Goal: Task Accomplishment & Management: Manage account settings

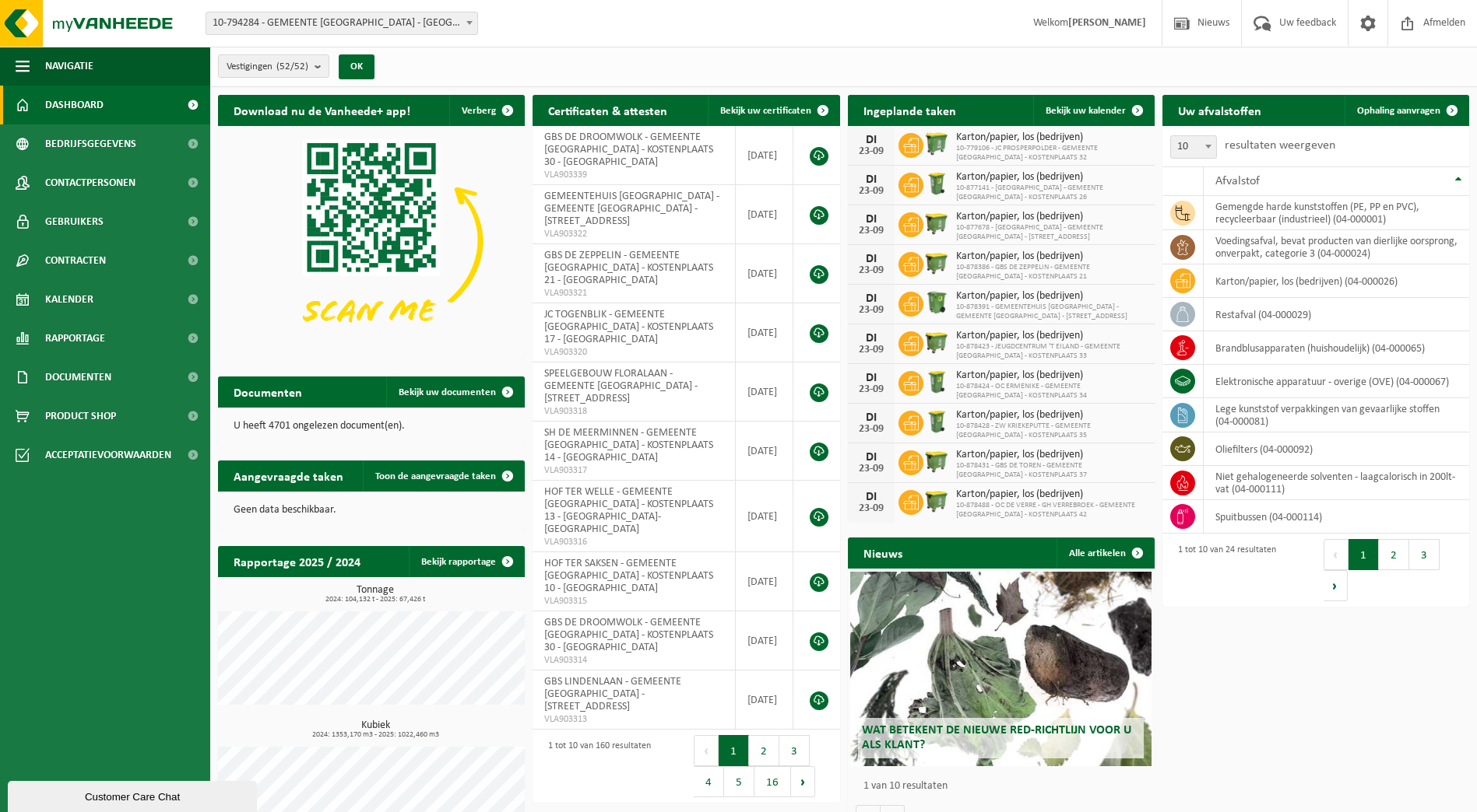
click at [469, 24] on b at bounding box center [469, 23] width 6 height 4
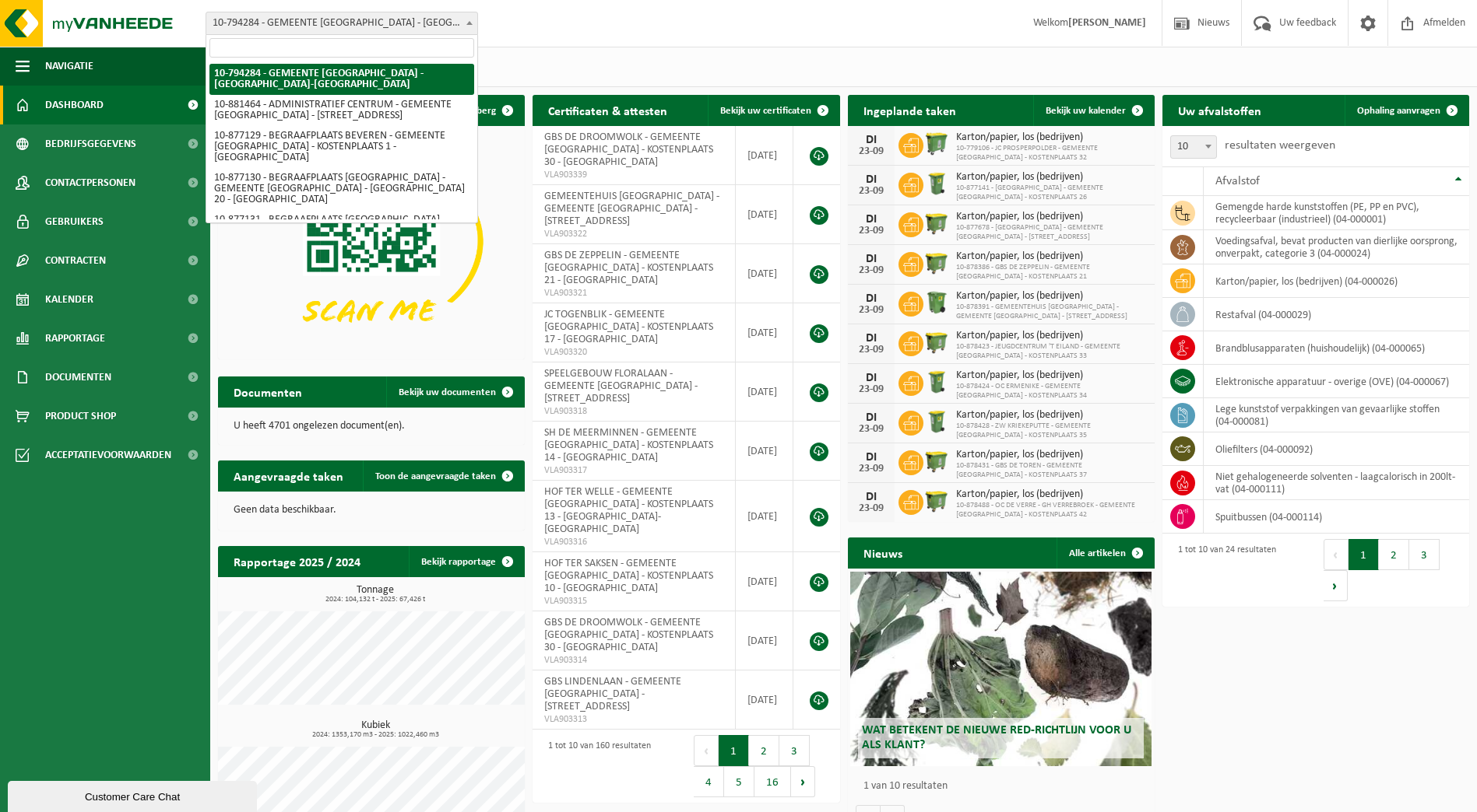
click at [525, 26] on div "Vestiging: 10-794284 - GEMEENTE BEVEREN - BEVEREN-WAAS 10-881464 - ADMINISTRATI…" at bounding box center [738, 23] width 1477 height 47
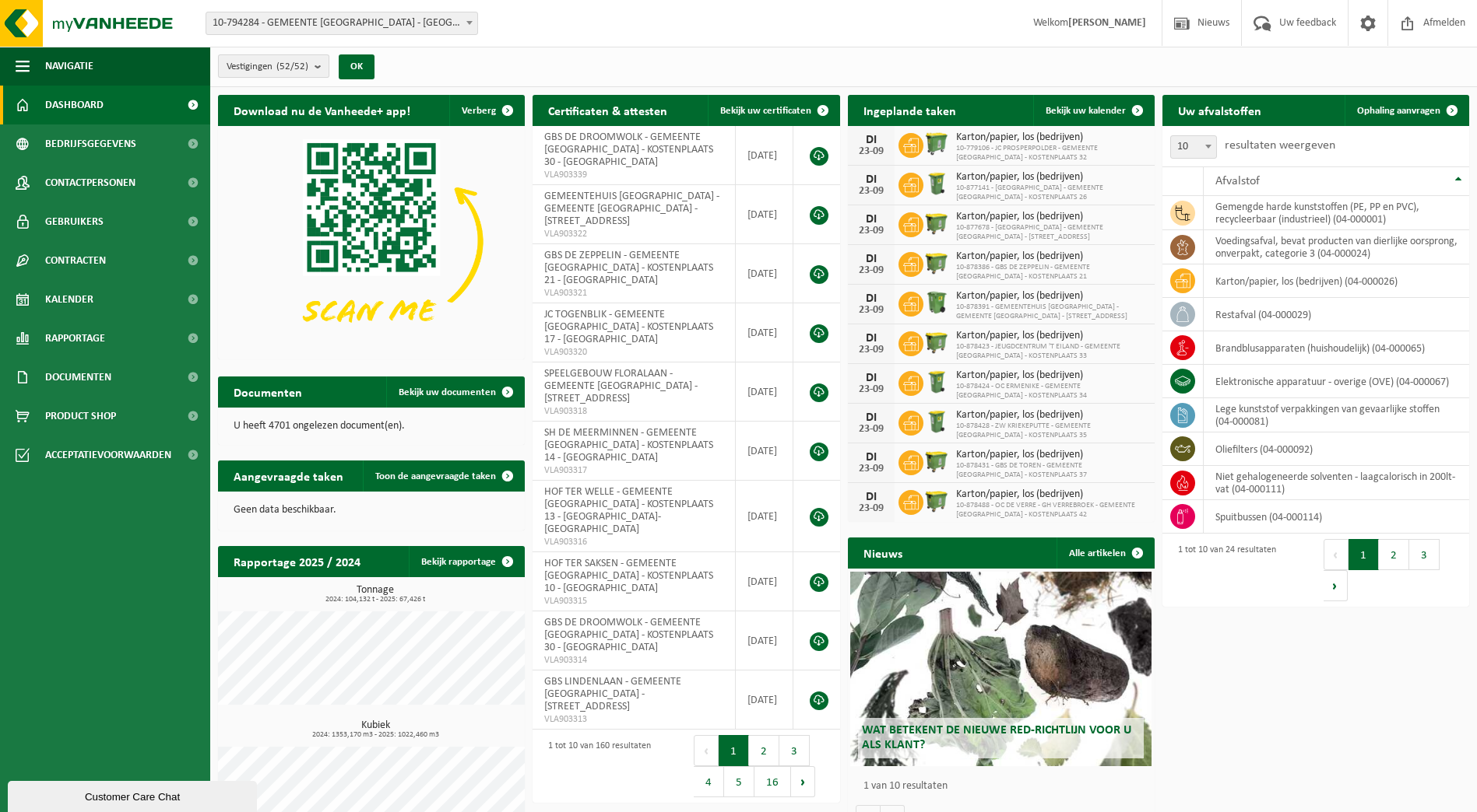
click at [316, 69] on b "submit" at bounding box center [321, 66] width 14 height 22
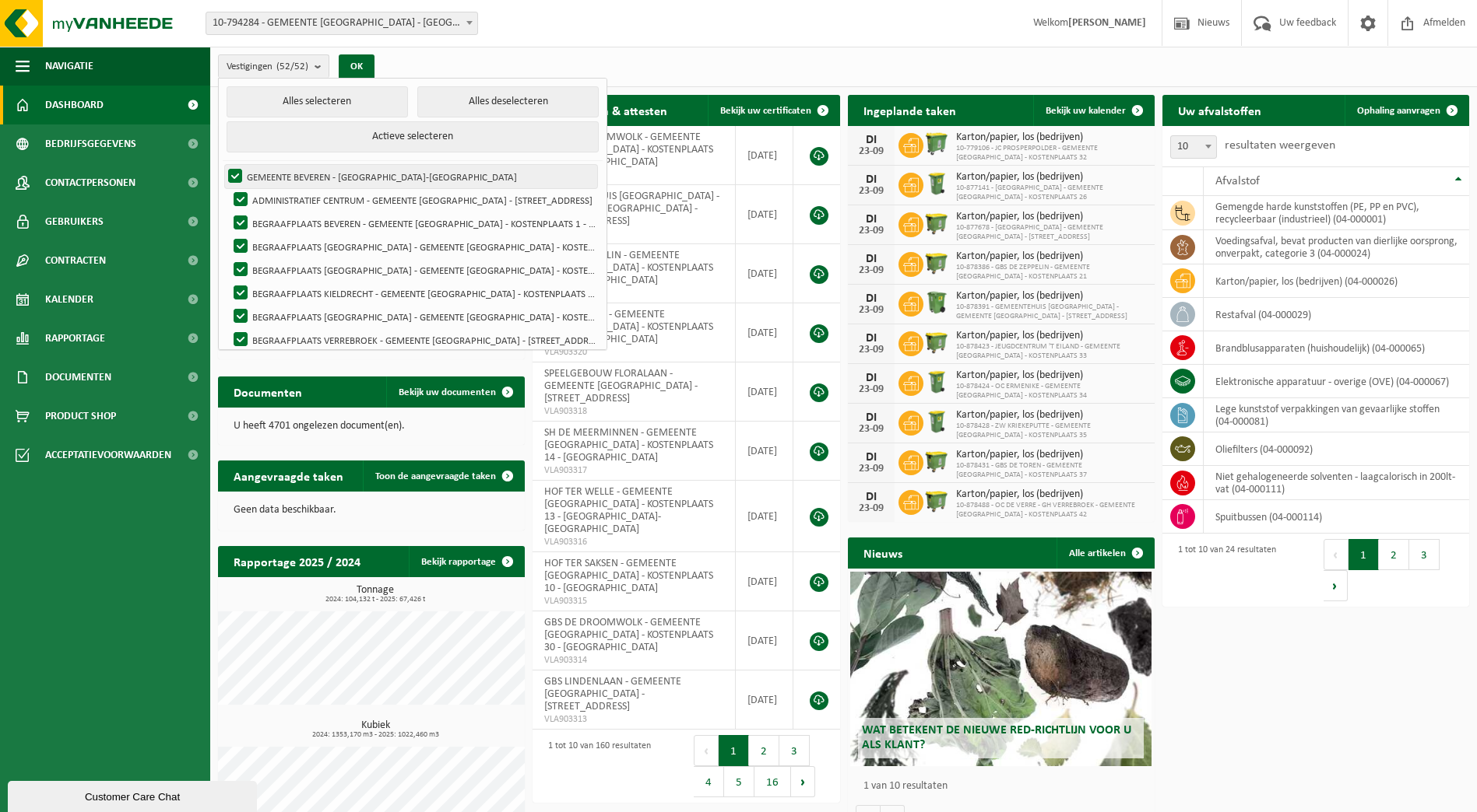
click at [236, 172] on label "GEMEENTE BEVEREN - [GEOGRAPHIC_DATA]-[GEOGRAPHIC_DATA]" at bounding box center [410, 177] width 372 height 23
click at [223, 165] on input "GEMEENTE BEVEREN - [GEOGRAPHIC_DATA]-[GEOGRAPHIC_DATA]" at bounding box center [222, 164] width 1 height 1
checkbox input "false"
click at [452, 101] on button "Alles deselecteren" at bounding box center [507, 102] width 182 height 31
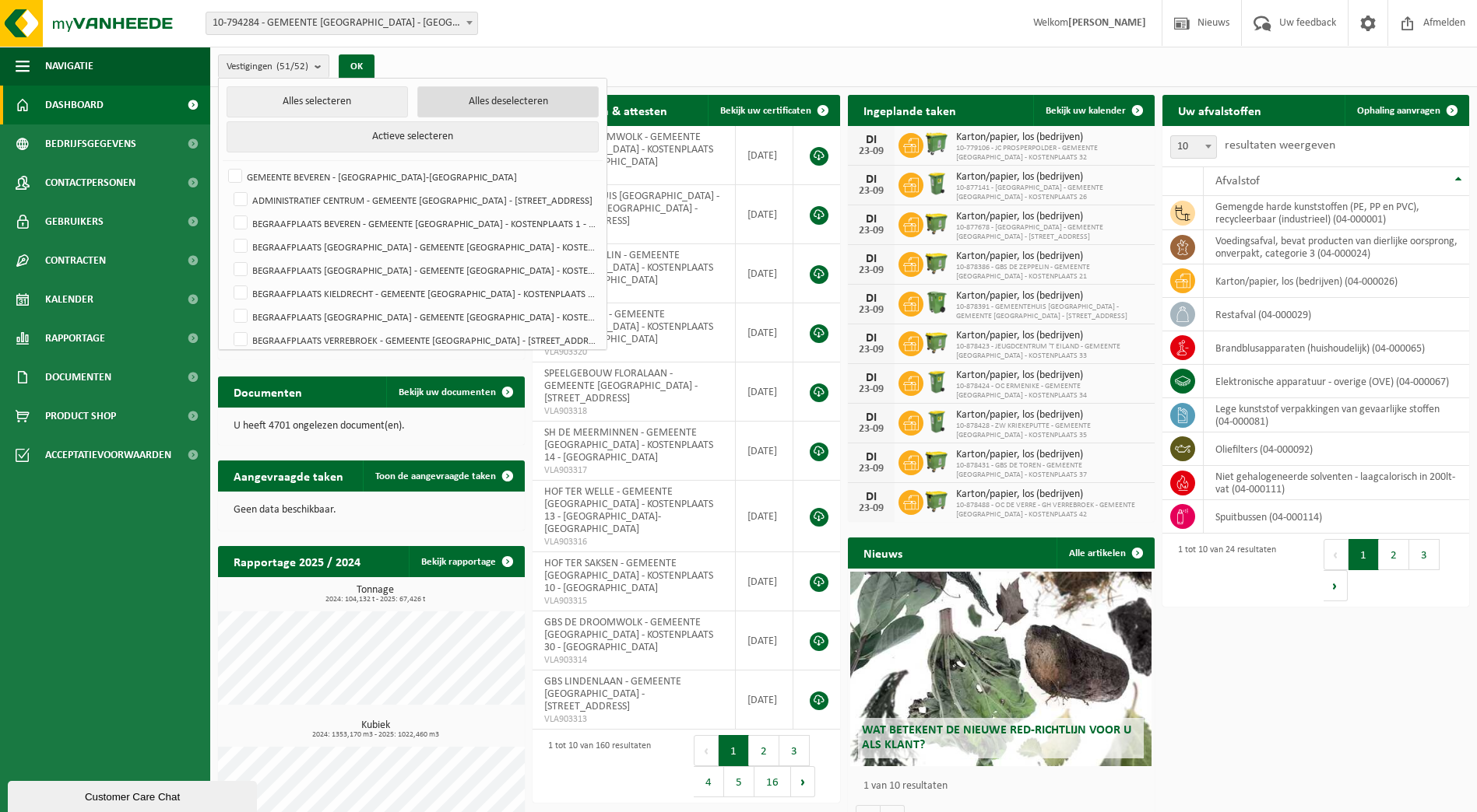
checkbox input "false"
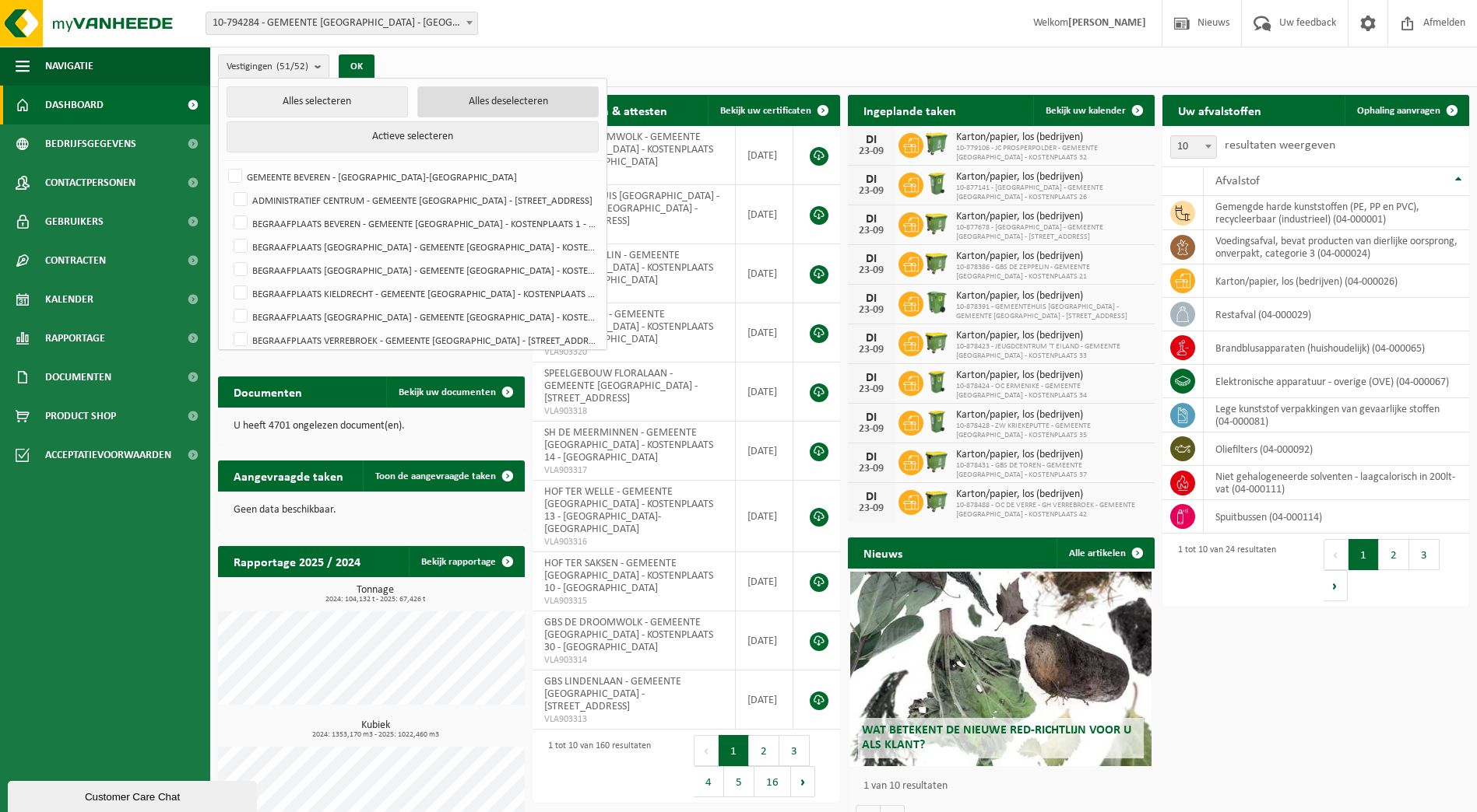
checkbox input "false"
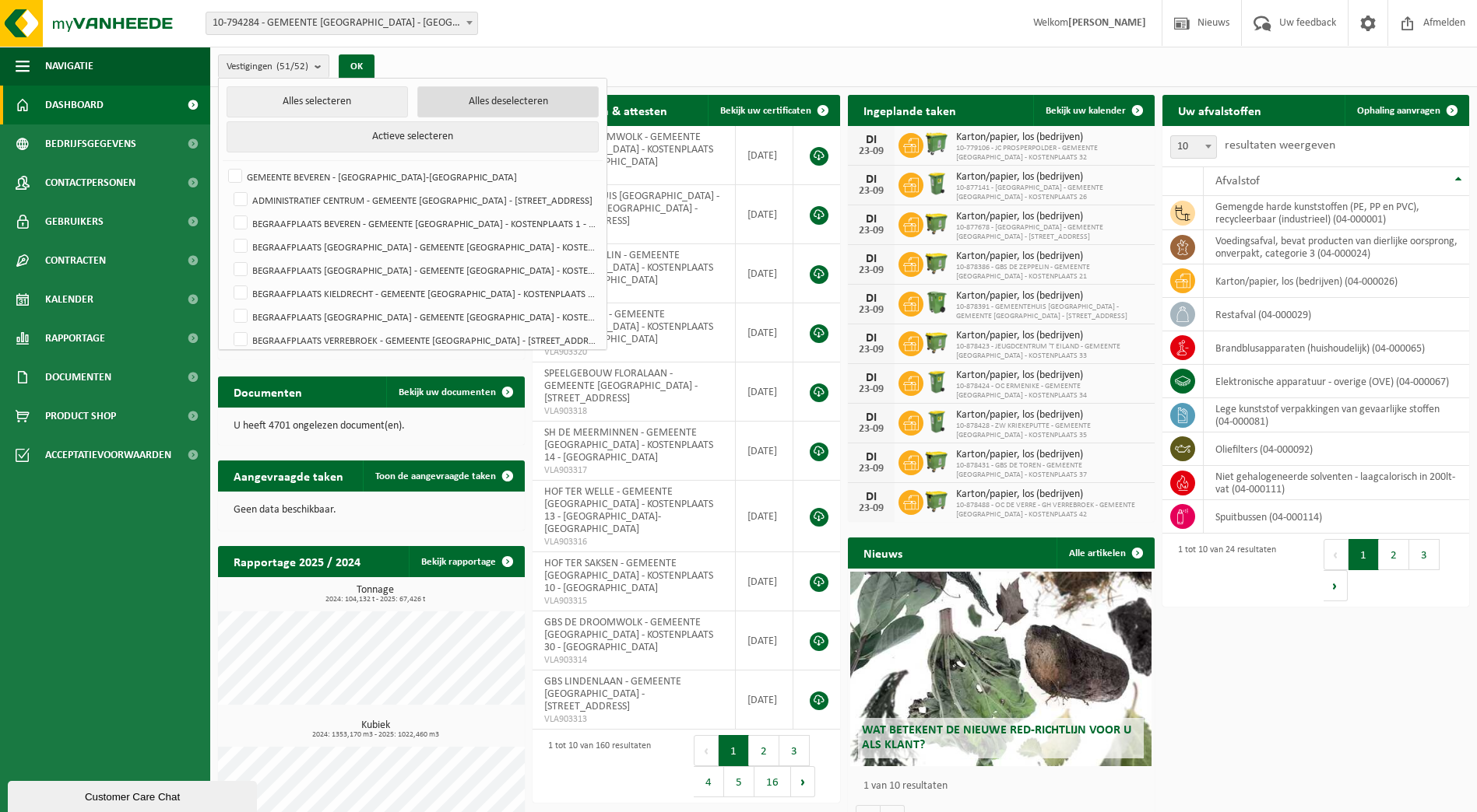
checkbox input "false"
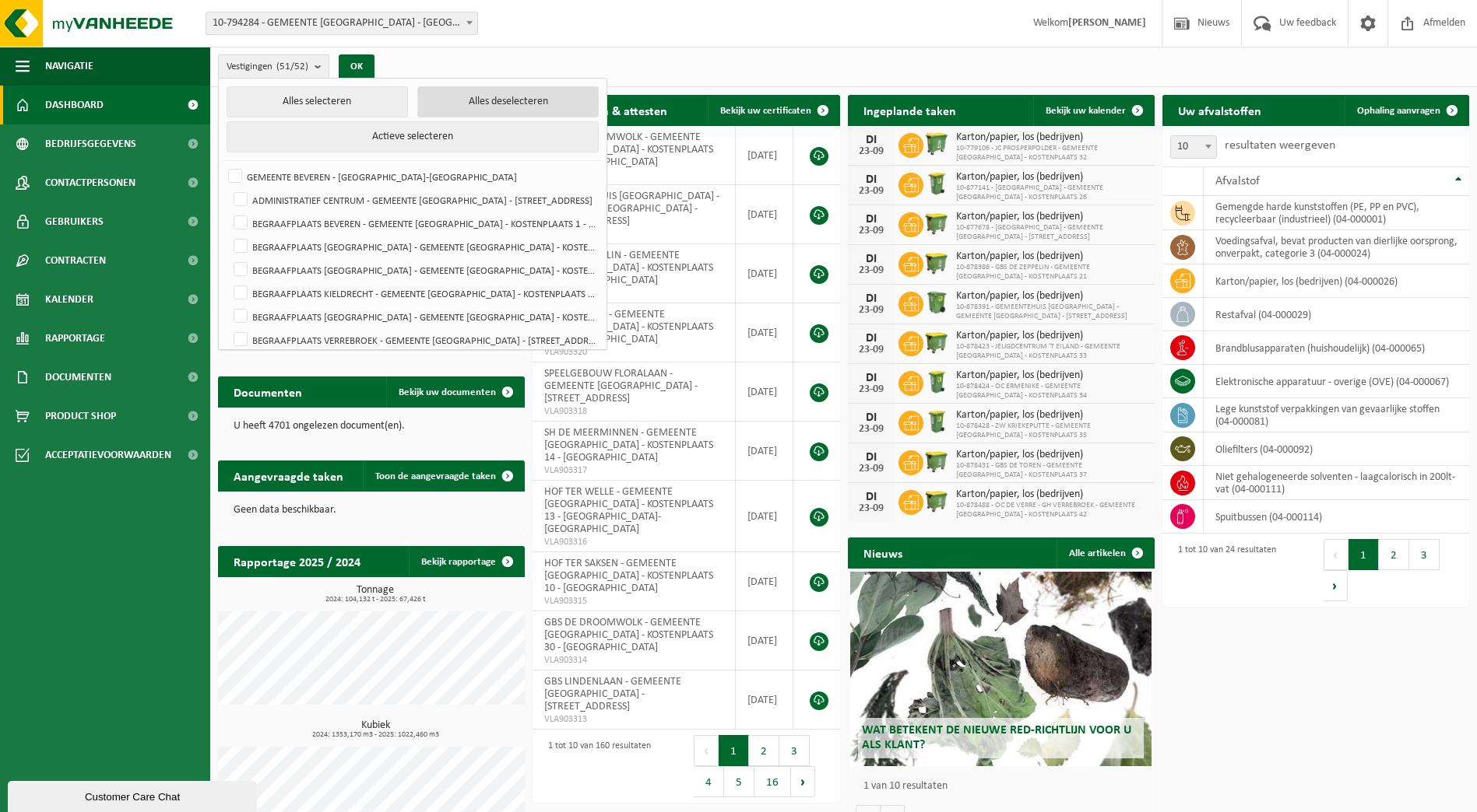
checkbox input "false"
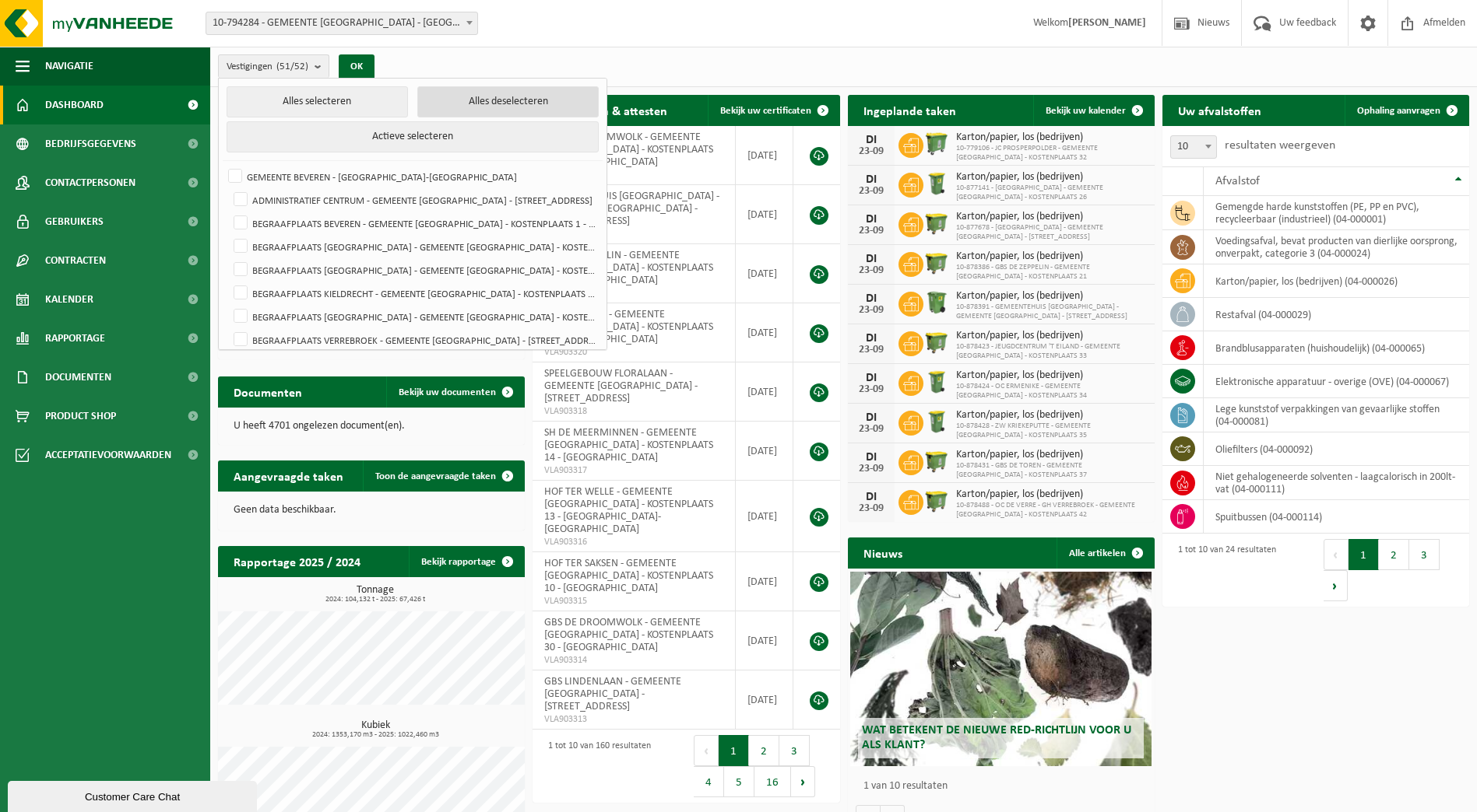
checkbox input "false"
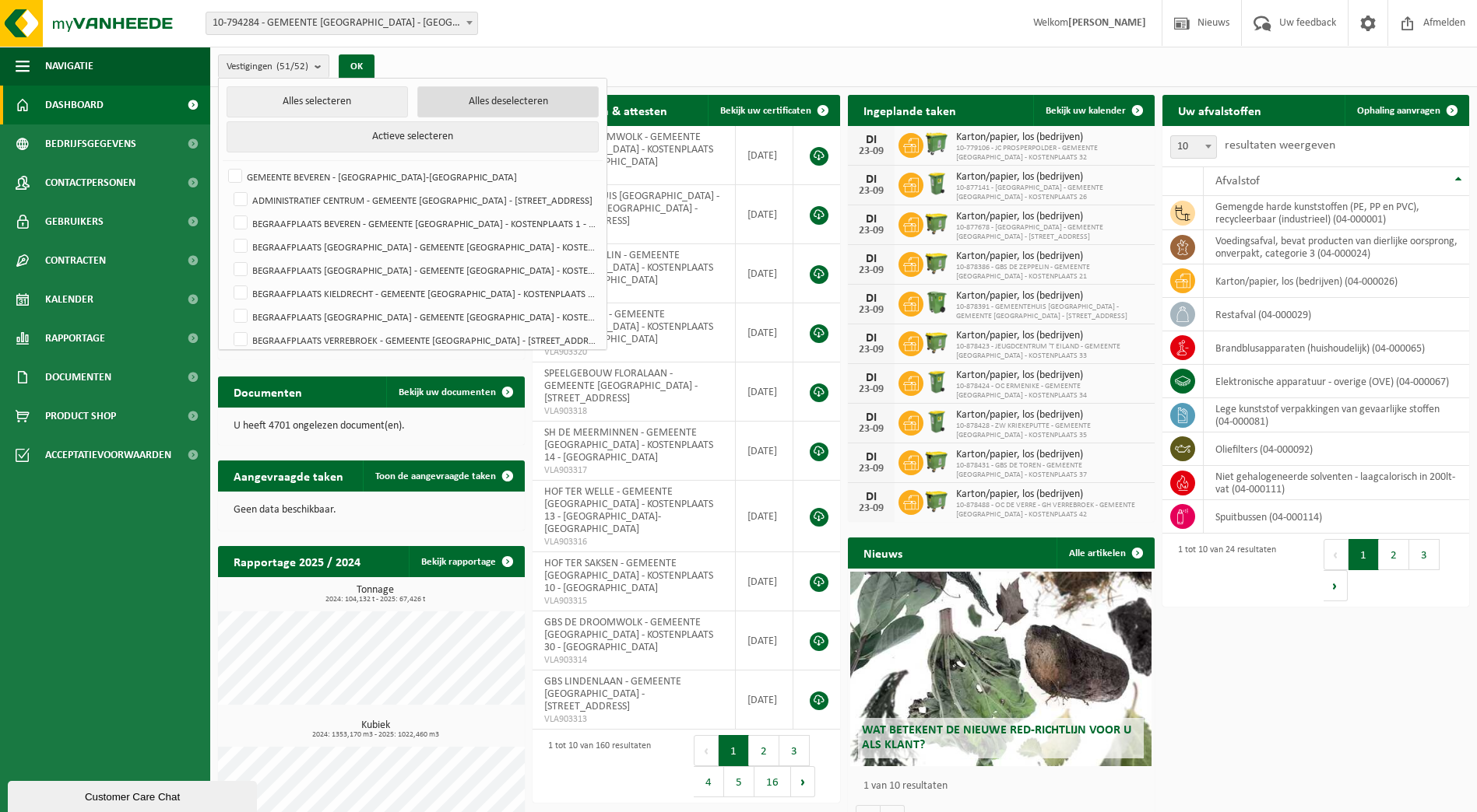
checkbox input "false"
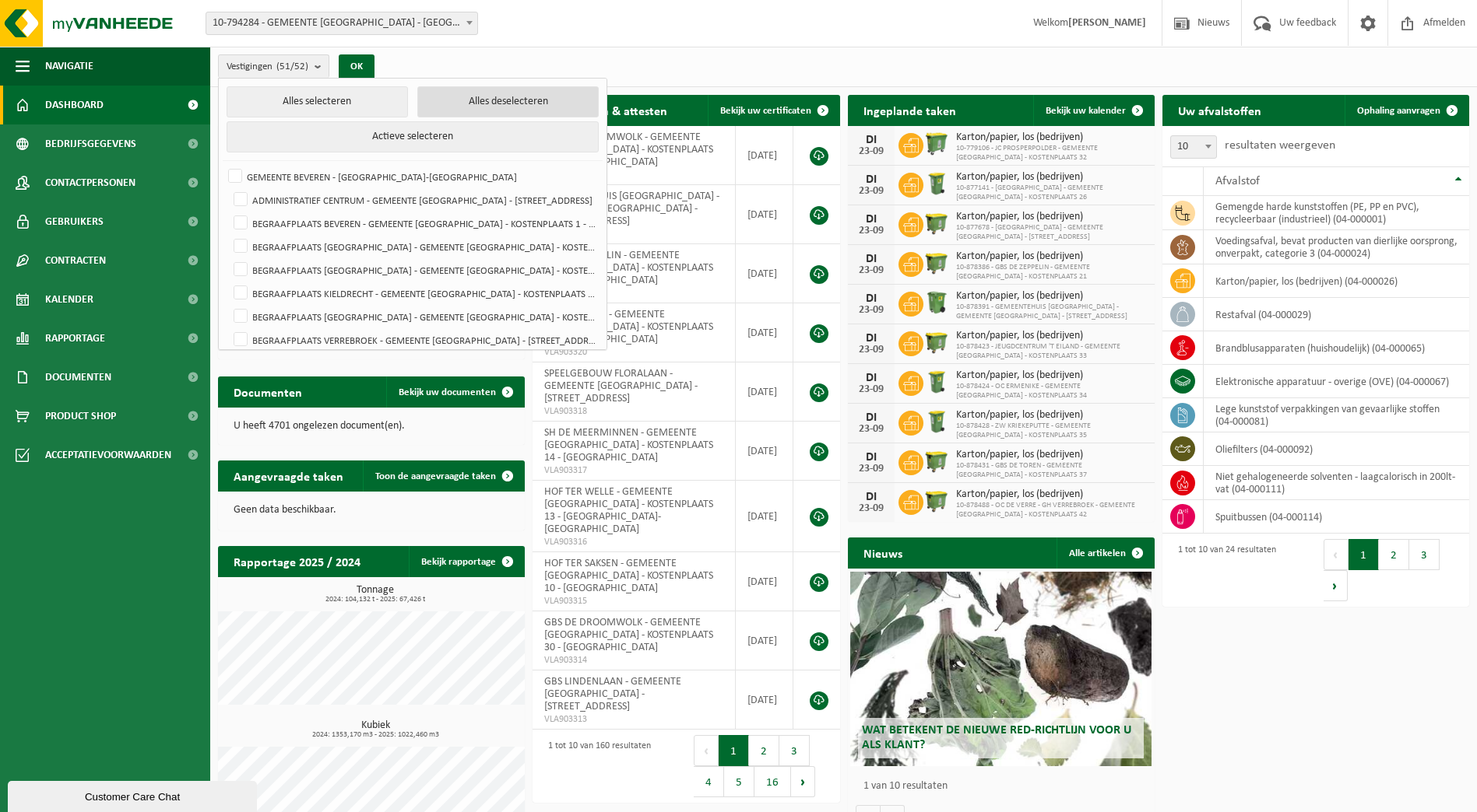
checkbox input "false"
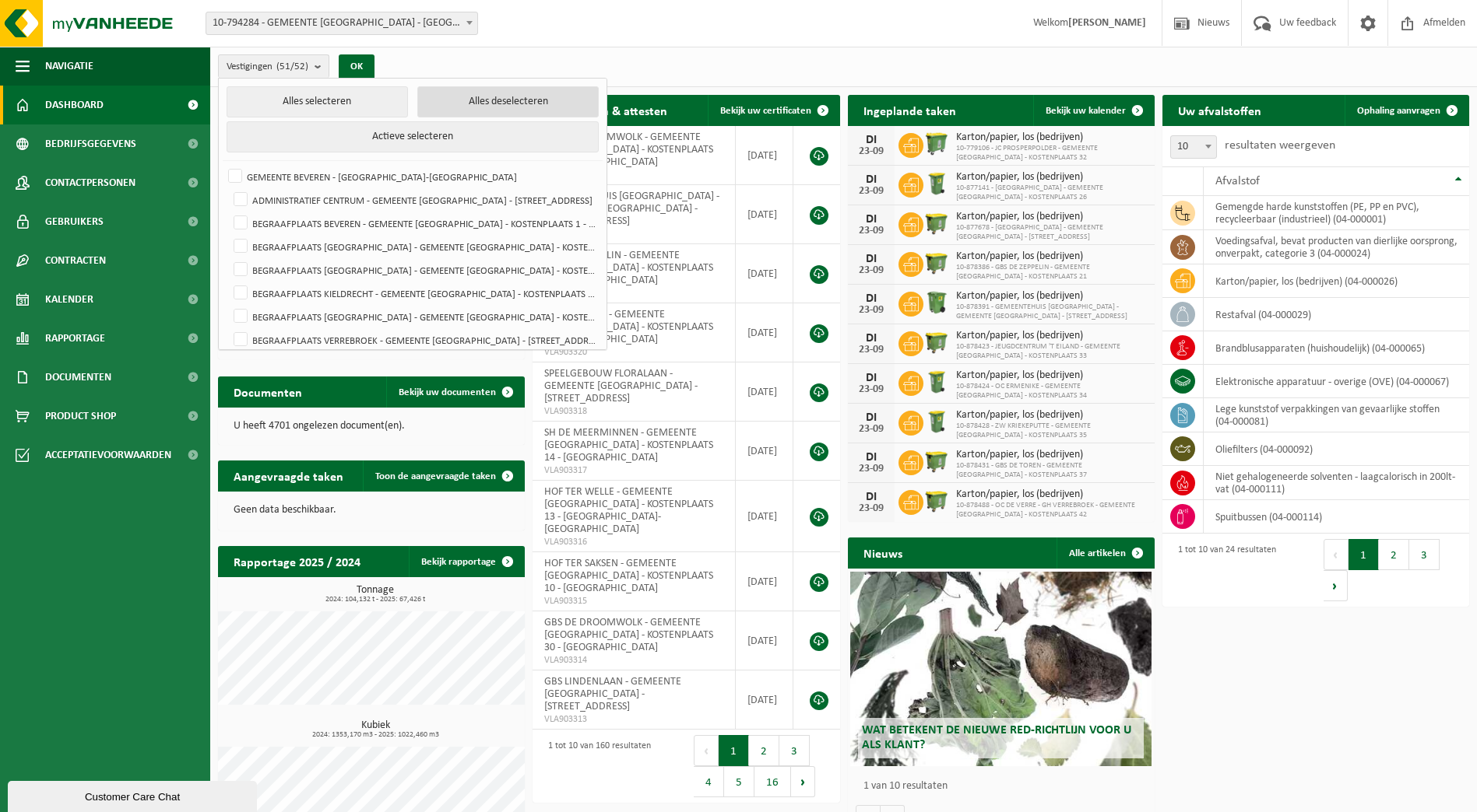
checkbox input "false"
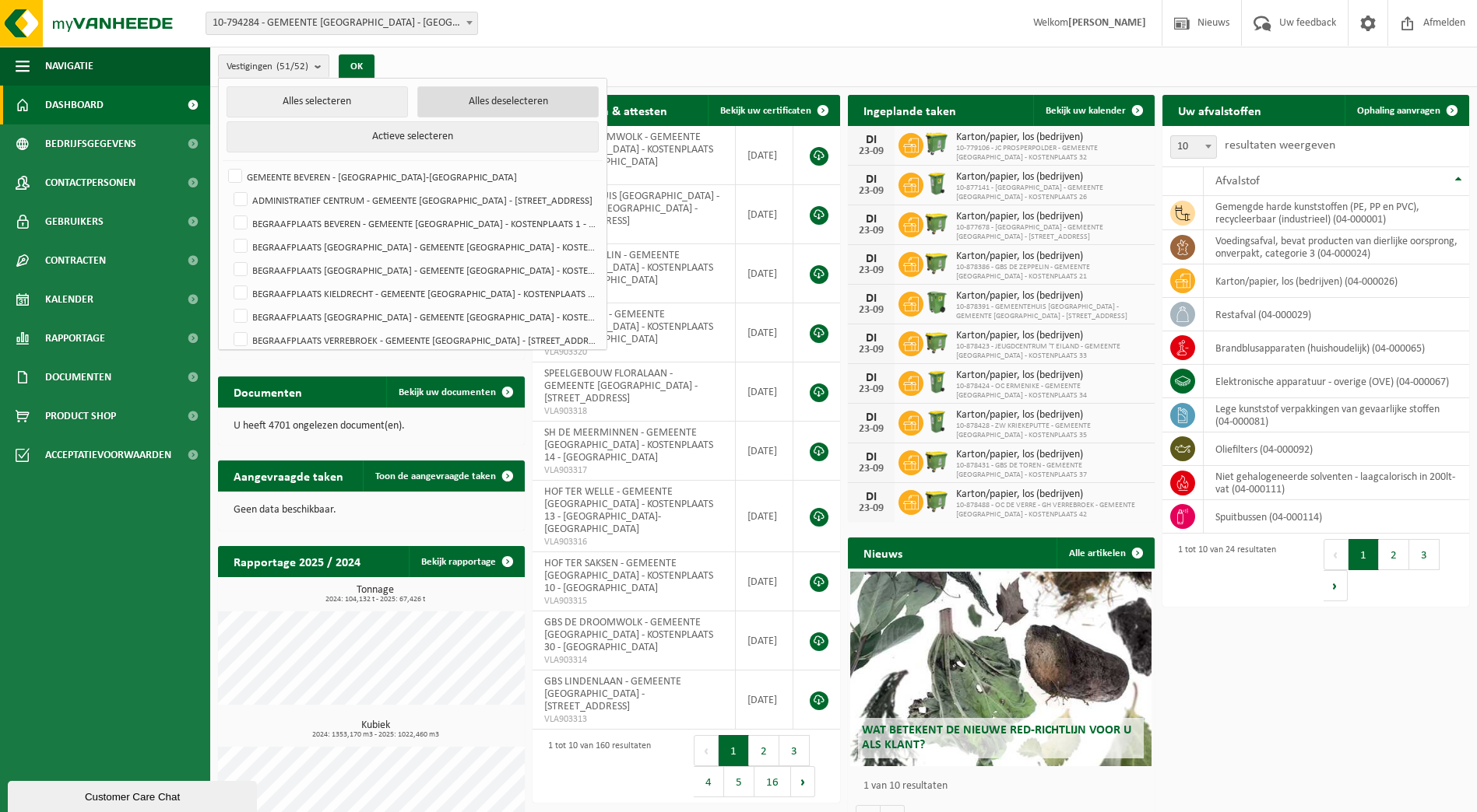
checkbox input "false"
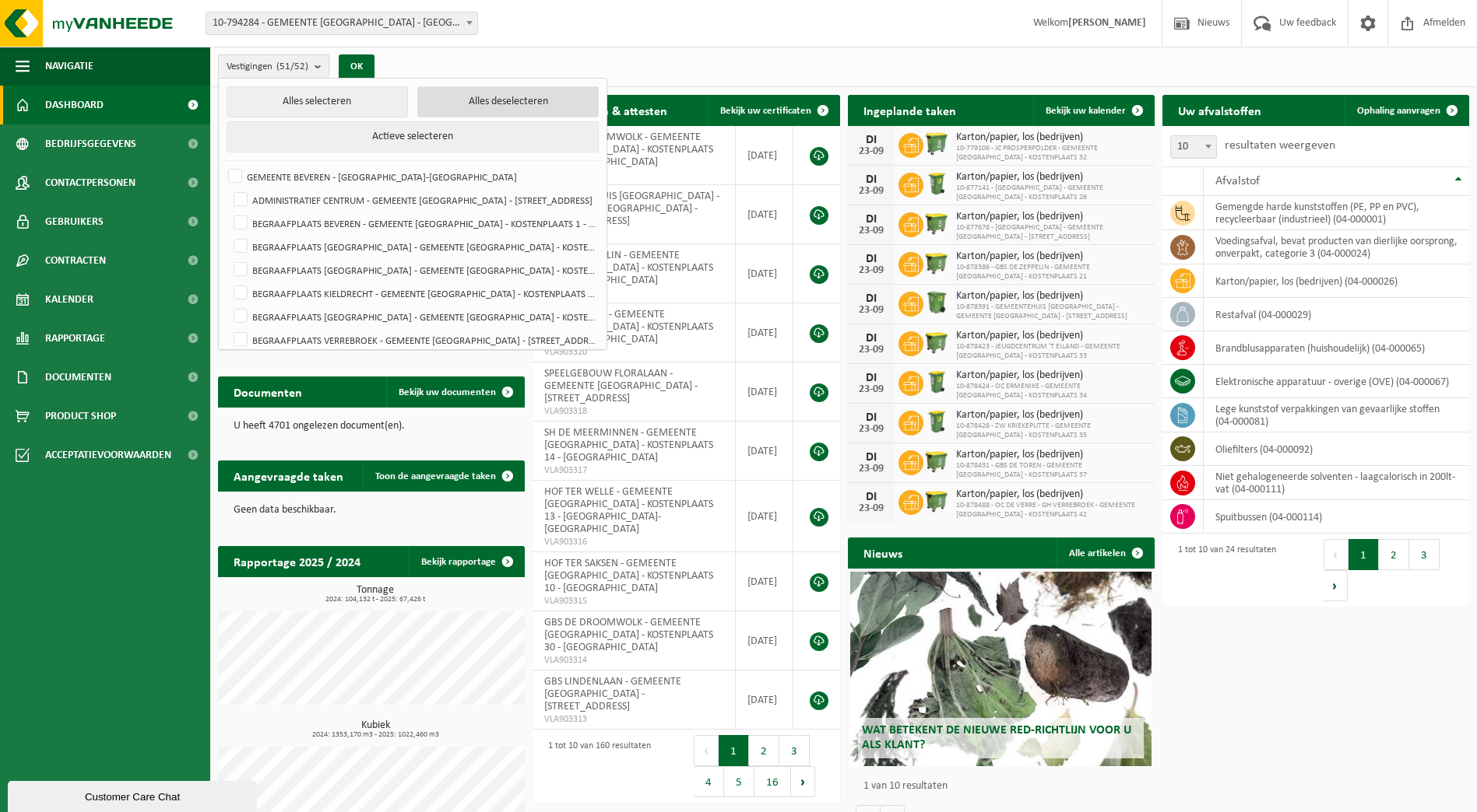
checkbox input "false"
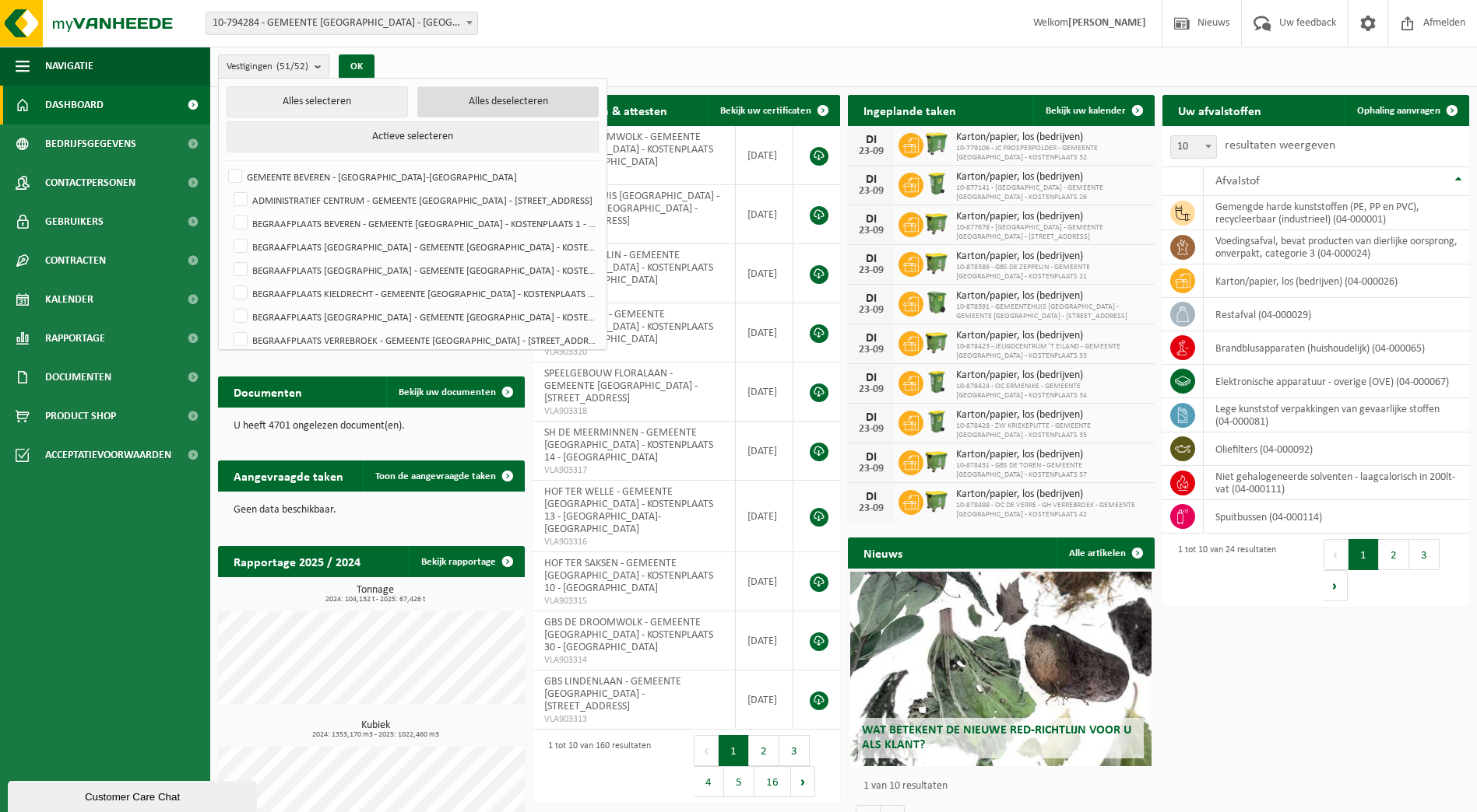
checkbox input "false"
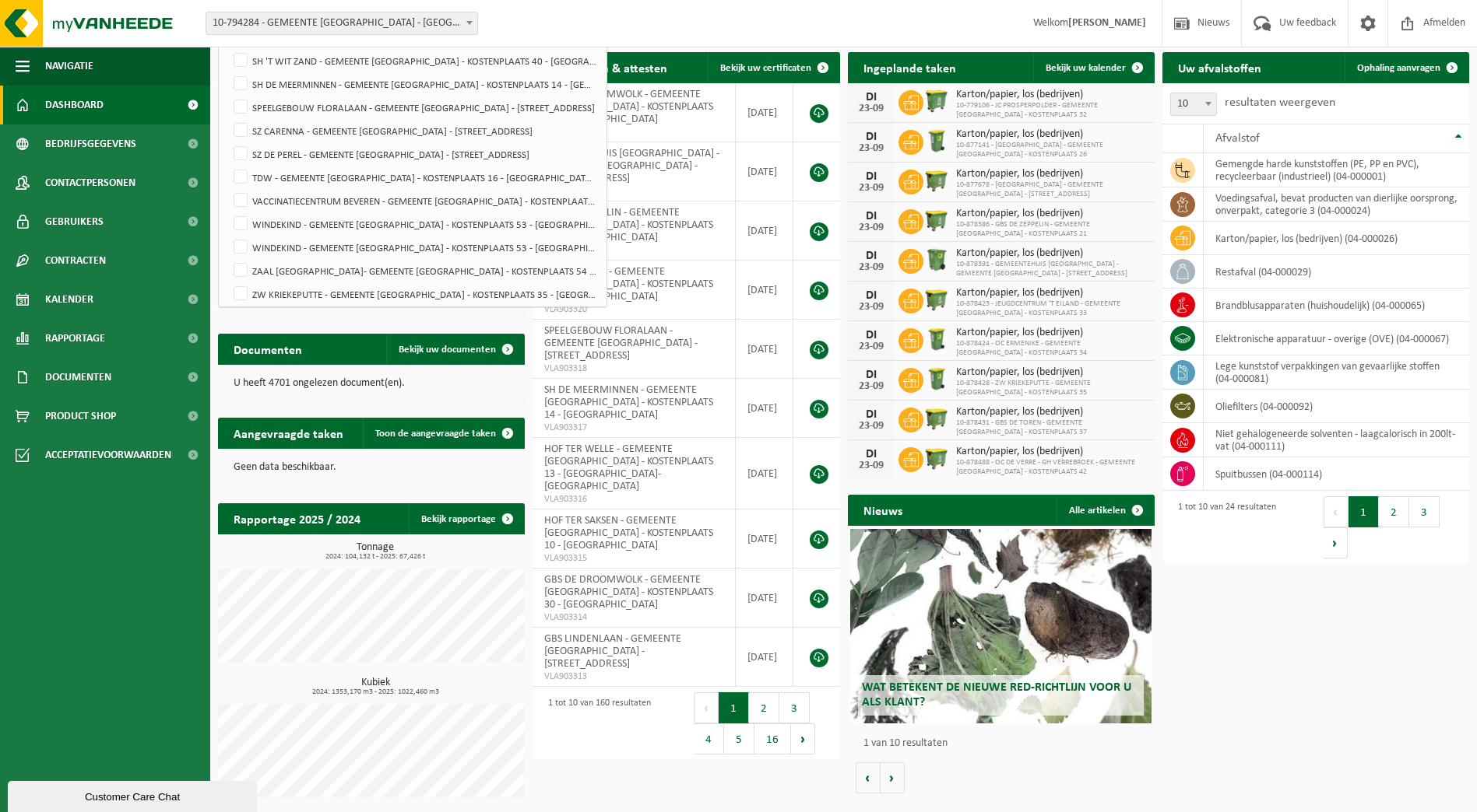
scroll to position [1036, 0]
click at [247, 212] on label "WINDEKIND - GEMEENTE [GEOGRAPHIC_DATA] - KOSTENPLAATS 53 - [GEOGRAPHIC_DATA]-[G…" at bounding box center [414, 219] width 367 height 23
click at [228, 207] on input "WINDEKIND - GEMEENTE [GEOGRAPHIC_DATA] - KOSTENPLAATS 53 - [GEOGRAPHIC_DATA]-[G…" at bounding box center [228, 206] width 1 height 1
checkbox input "true"
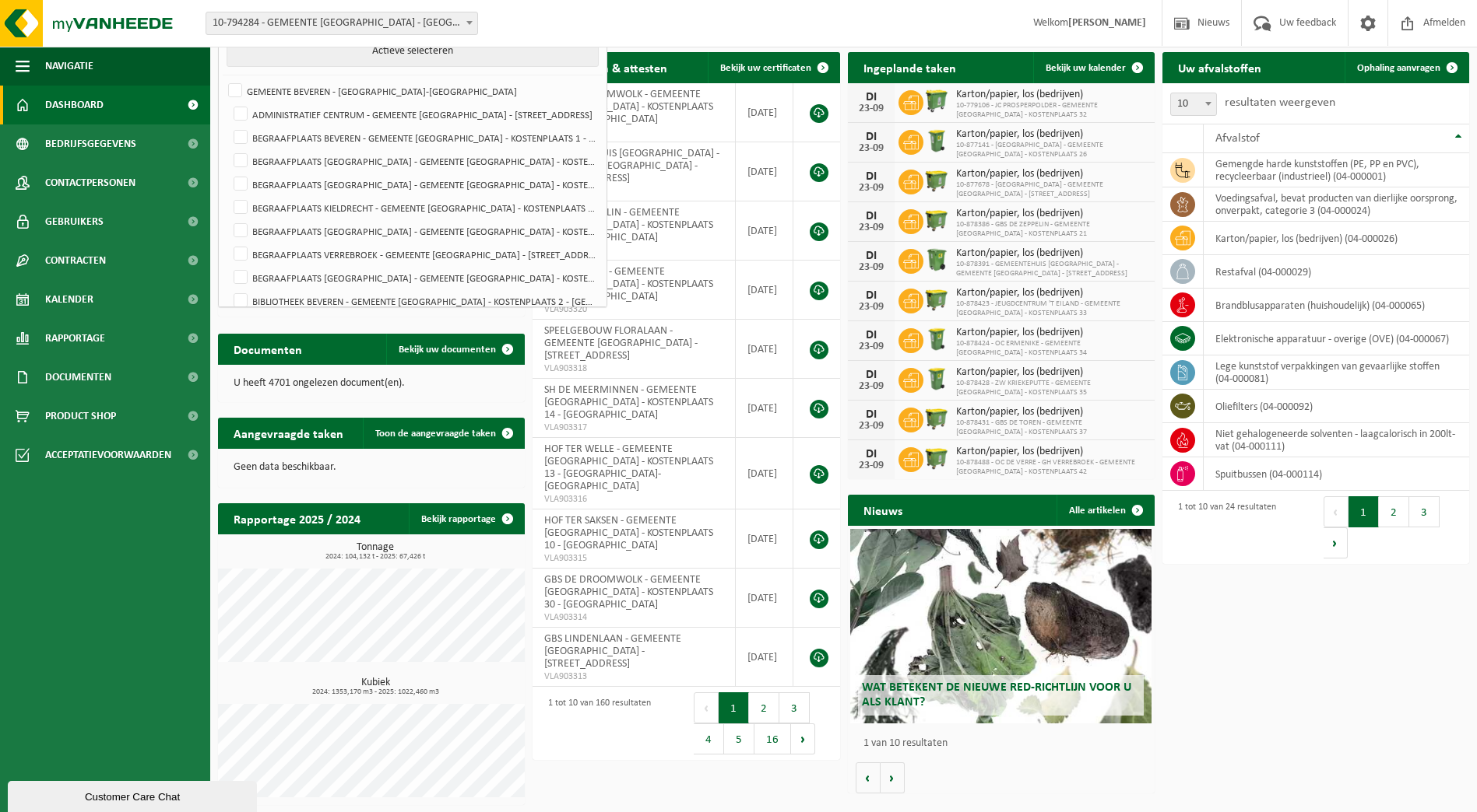
scroll to position [78, 0]
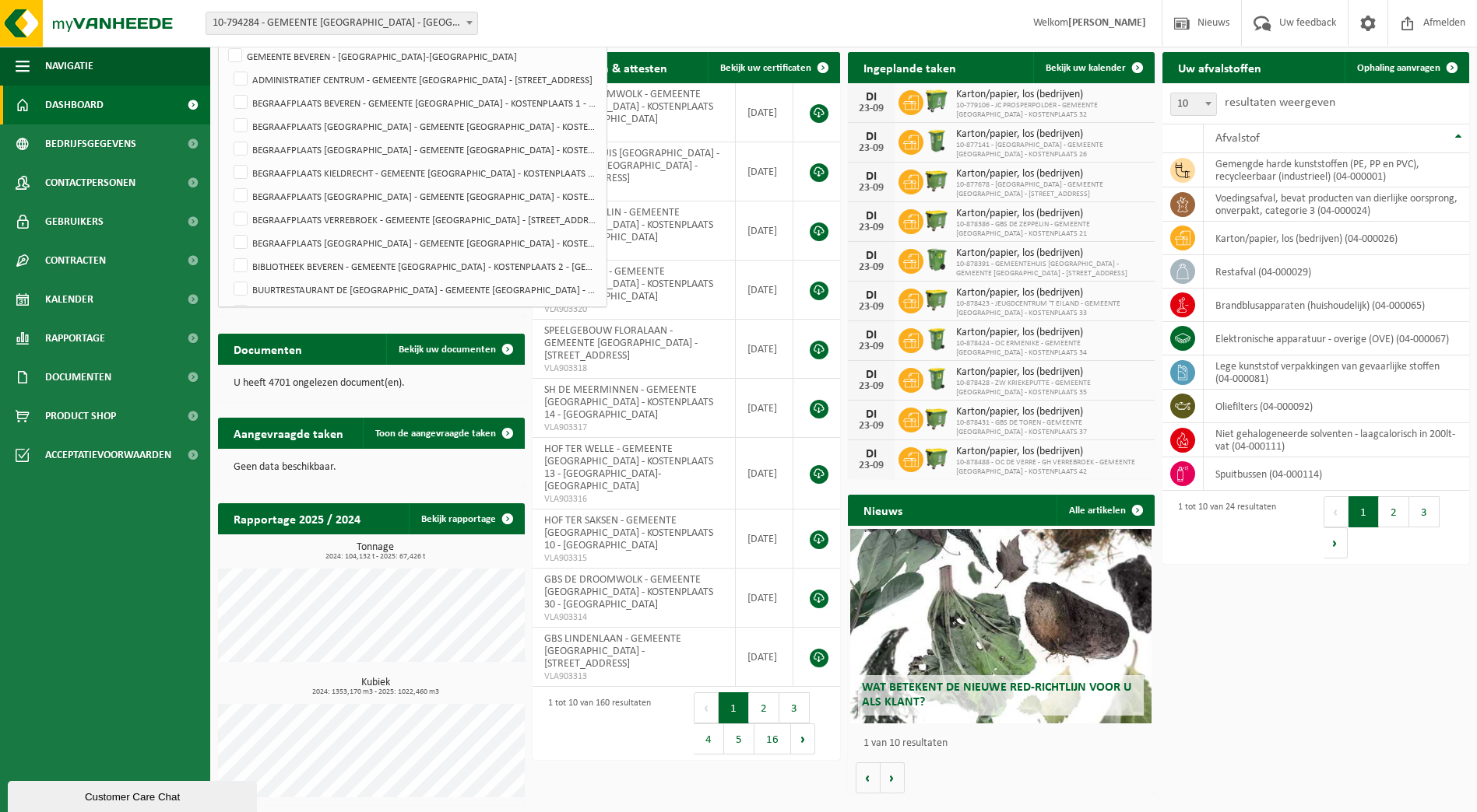
click at [623, 27] on div "Vestiging: 10-794284 - GEMEENTE BEVEREN - BEVEREN-WAAS 10-881464 - ADMINISTRATI…" at bounding box center [738, 23] width 1477 height 47
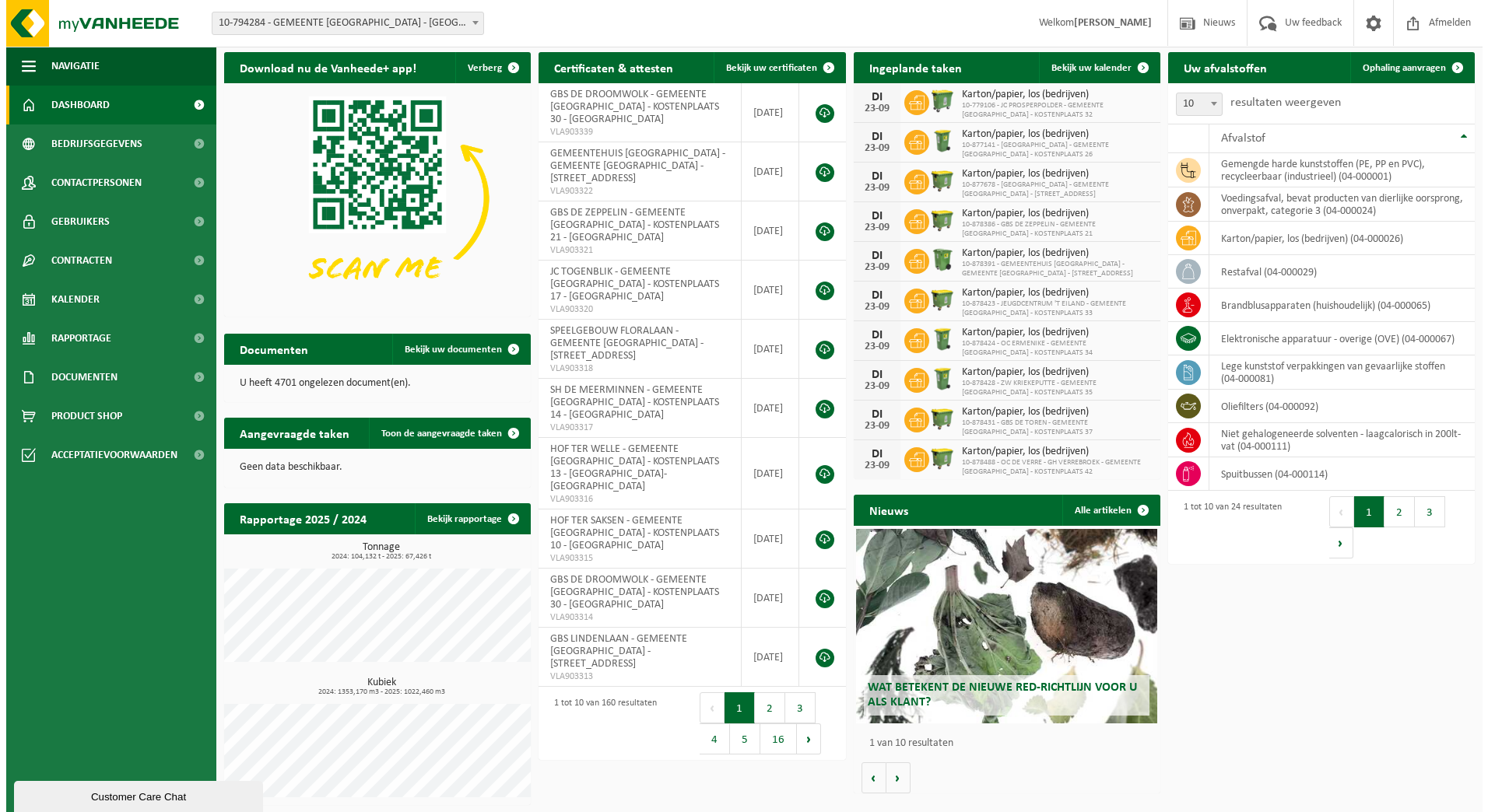
scroll to position [0, 0]
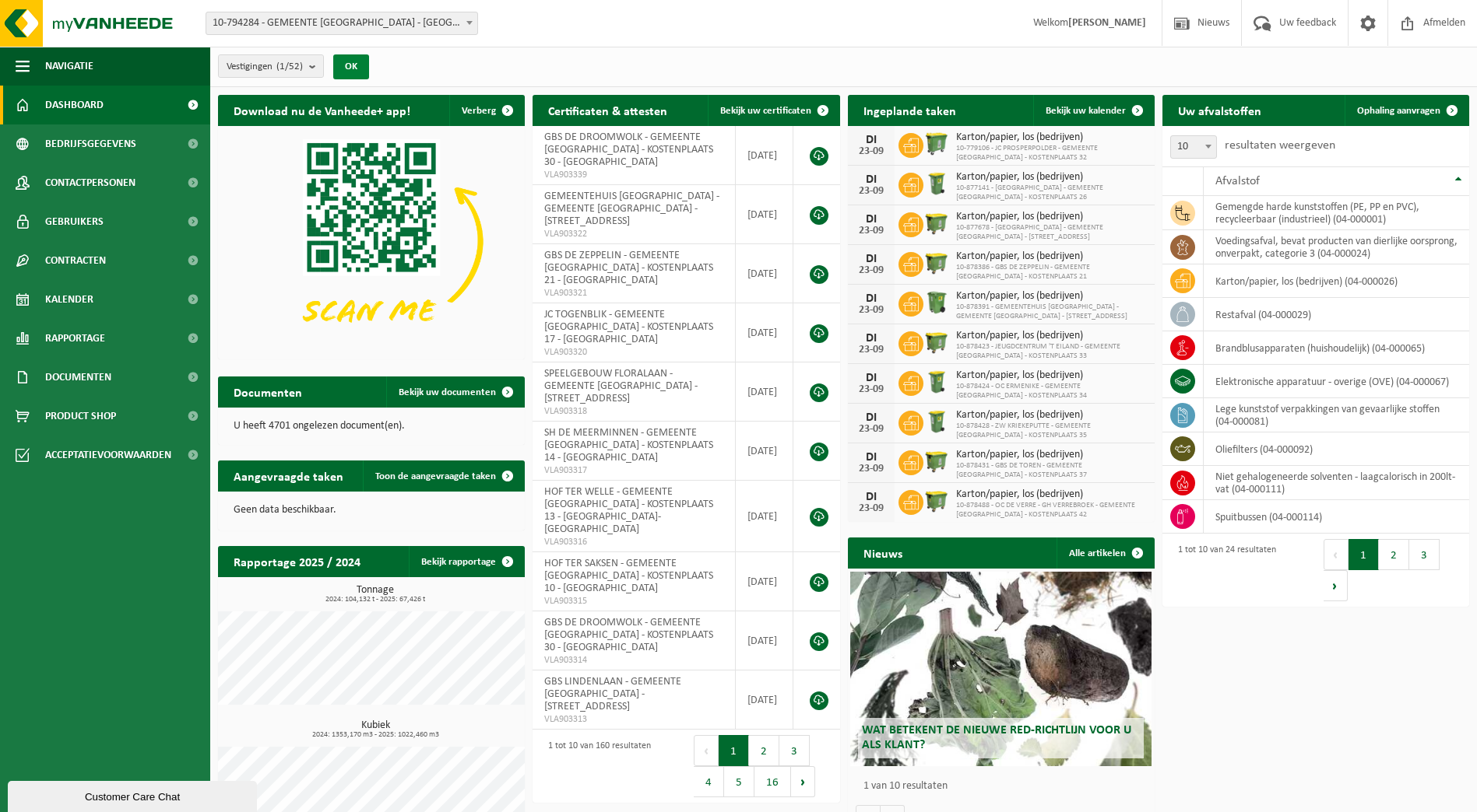
click at [361, 74] on button "OK" at bounding box center [351, 67] width 36 height 25
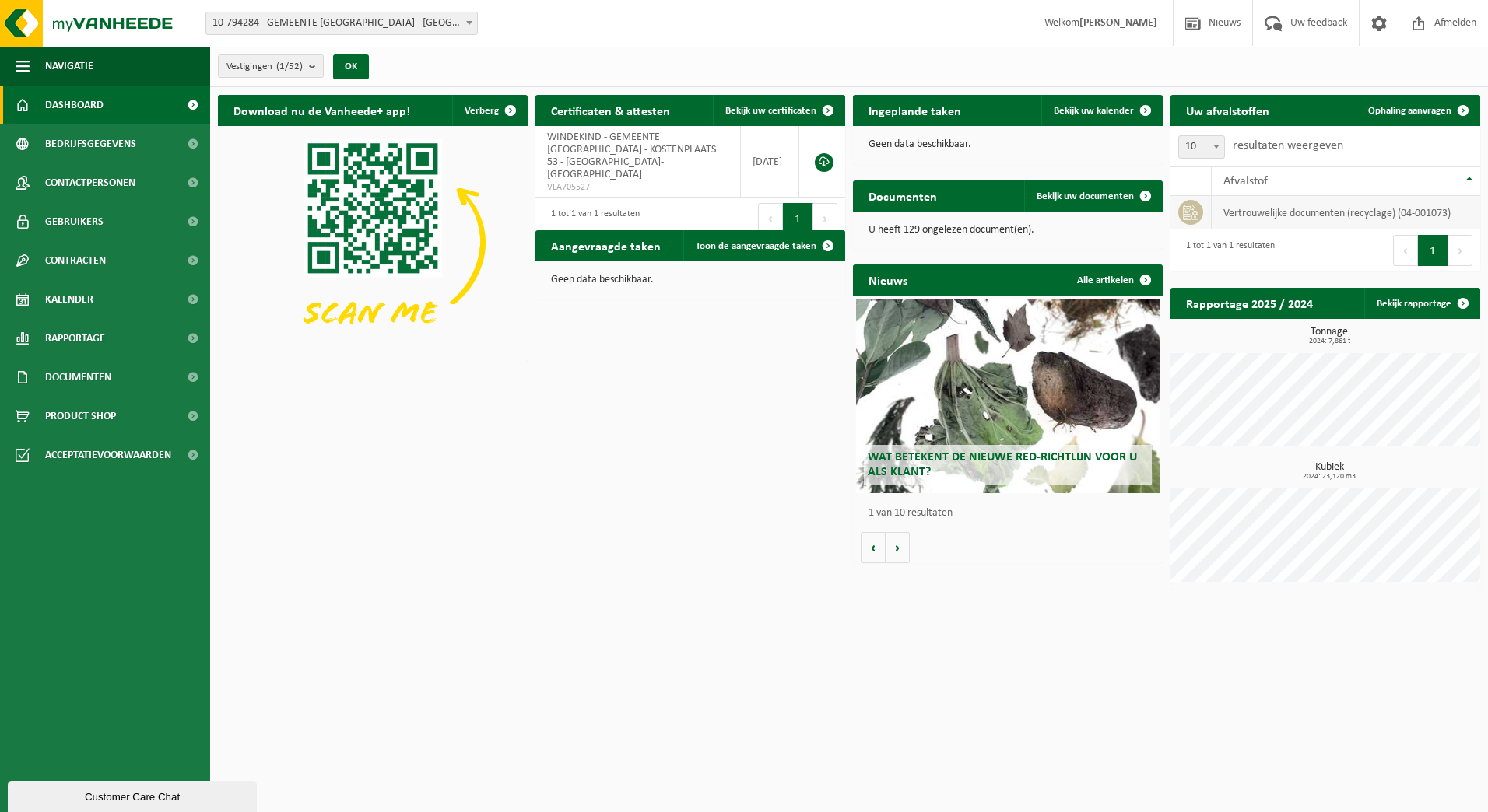
click at [1324, 210] on td "vertrouwelijke documenten (recyclage) (04-001073)" at bounding box center [1346, 212] width 269 height 34
click at [142, 259] on link "Contracten" at bounding box center [105, 260] width 210 height 39
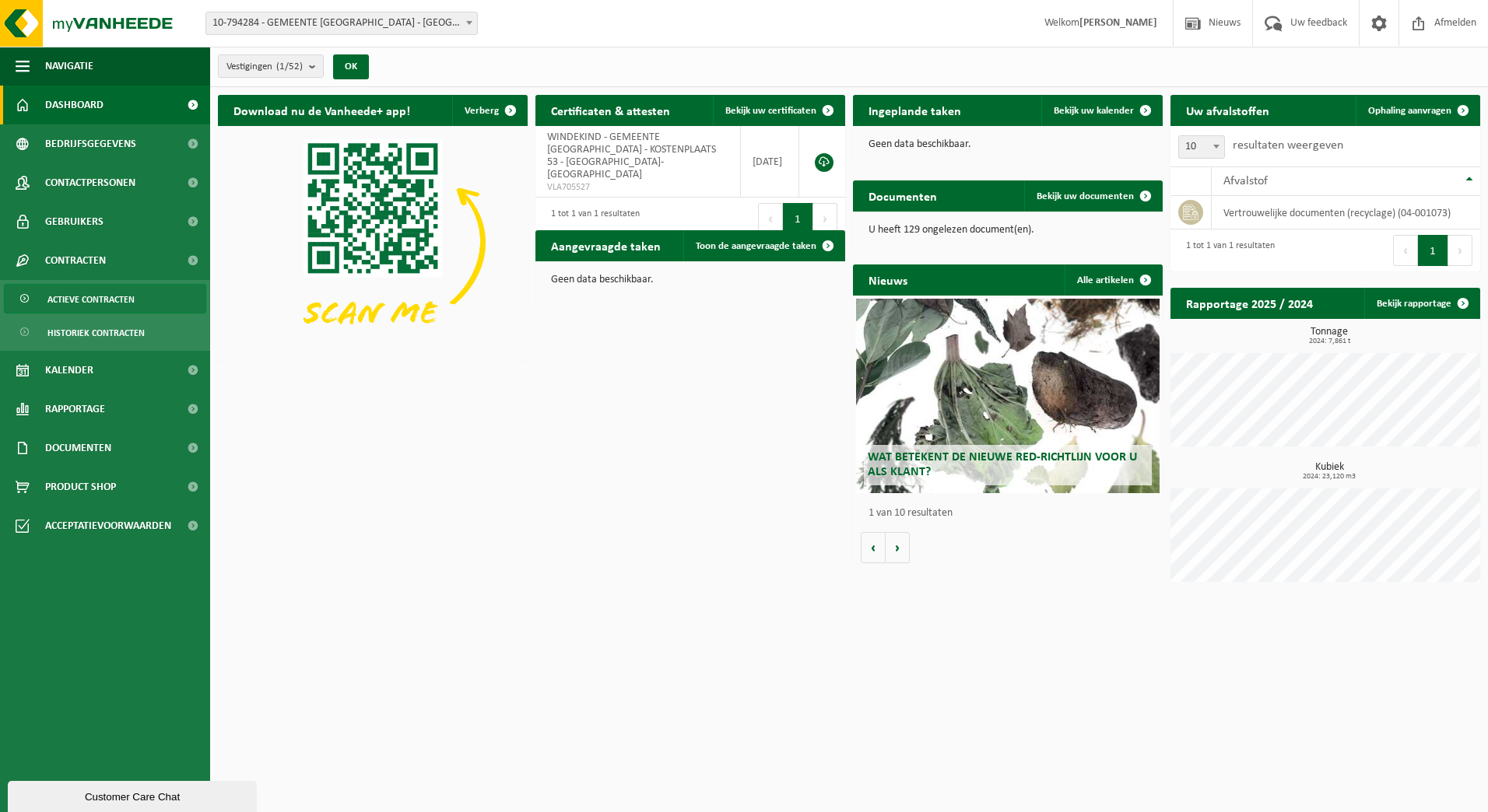
click at [134, 300] on span "Actieve contracten" at bounding box center [90, 299] width 87 height 30
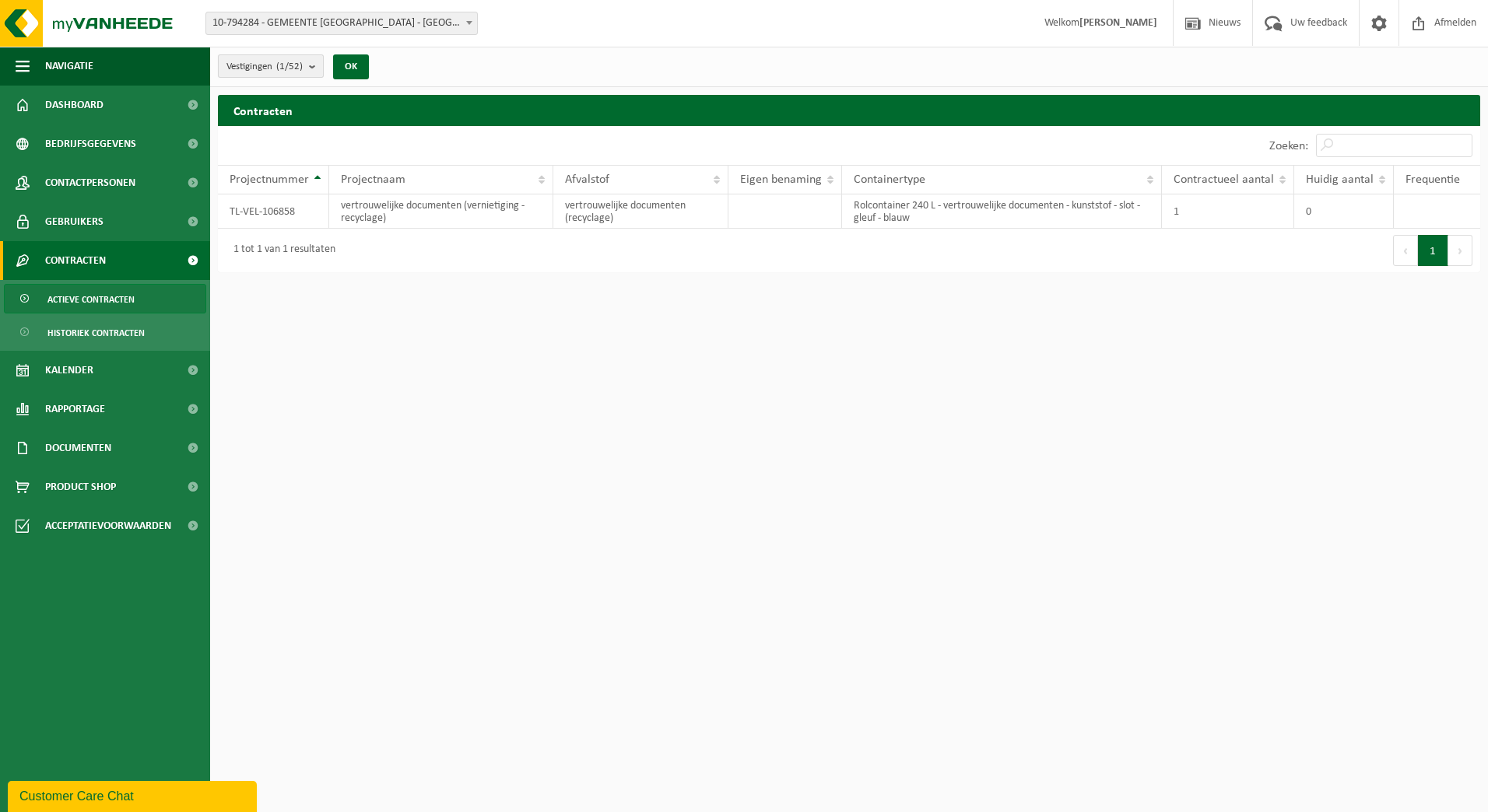
click at [318, 70] on b "submit" at bounding box center [316, 66] width 14 height 22
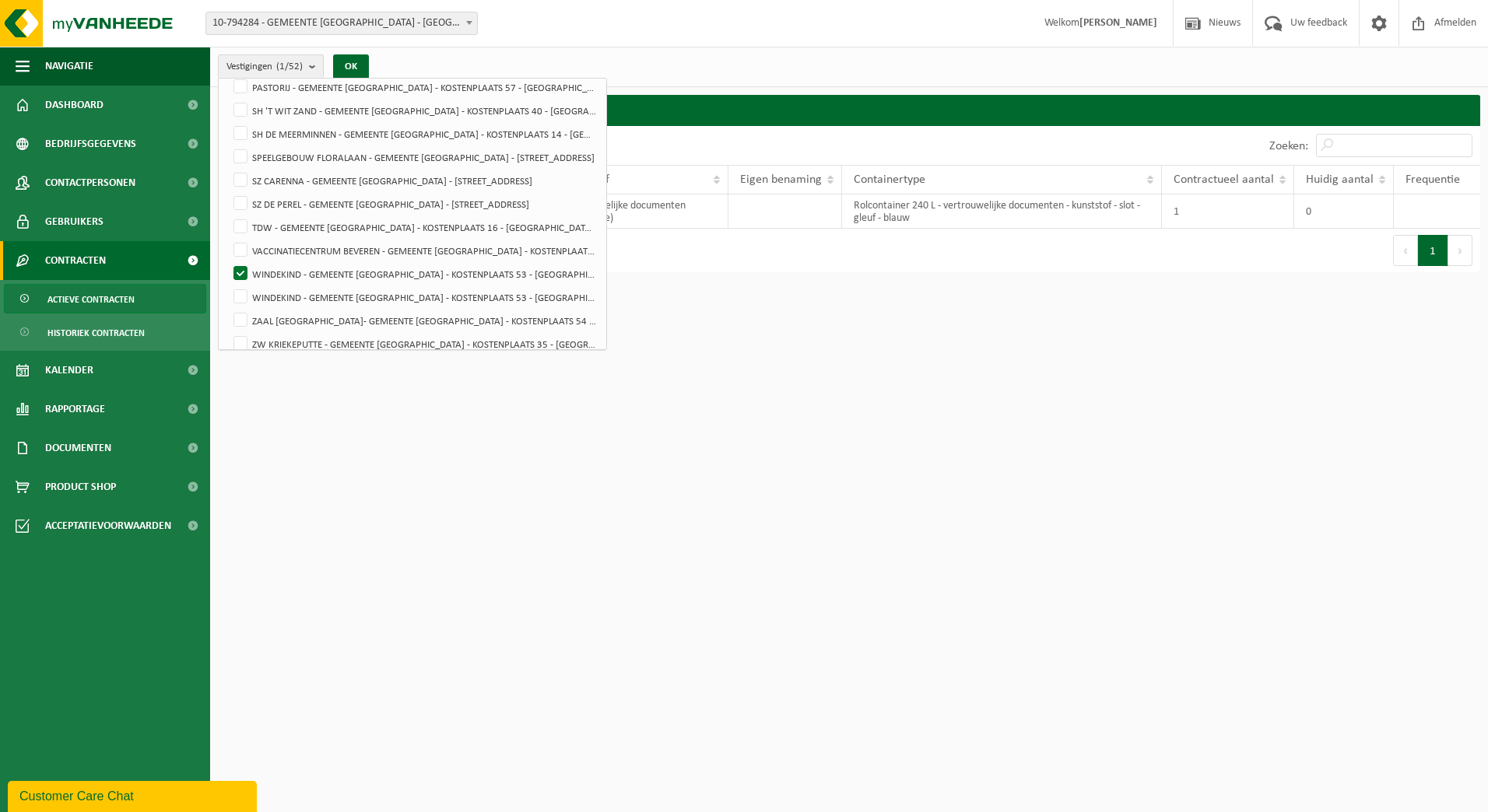
scroll to position [1036, 0]
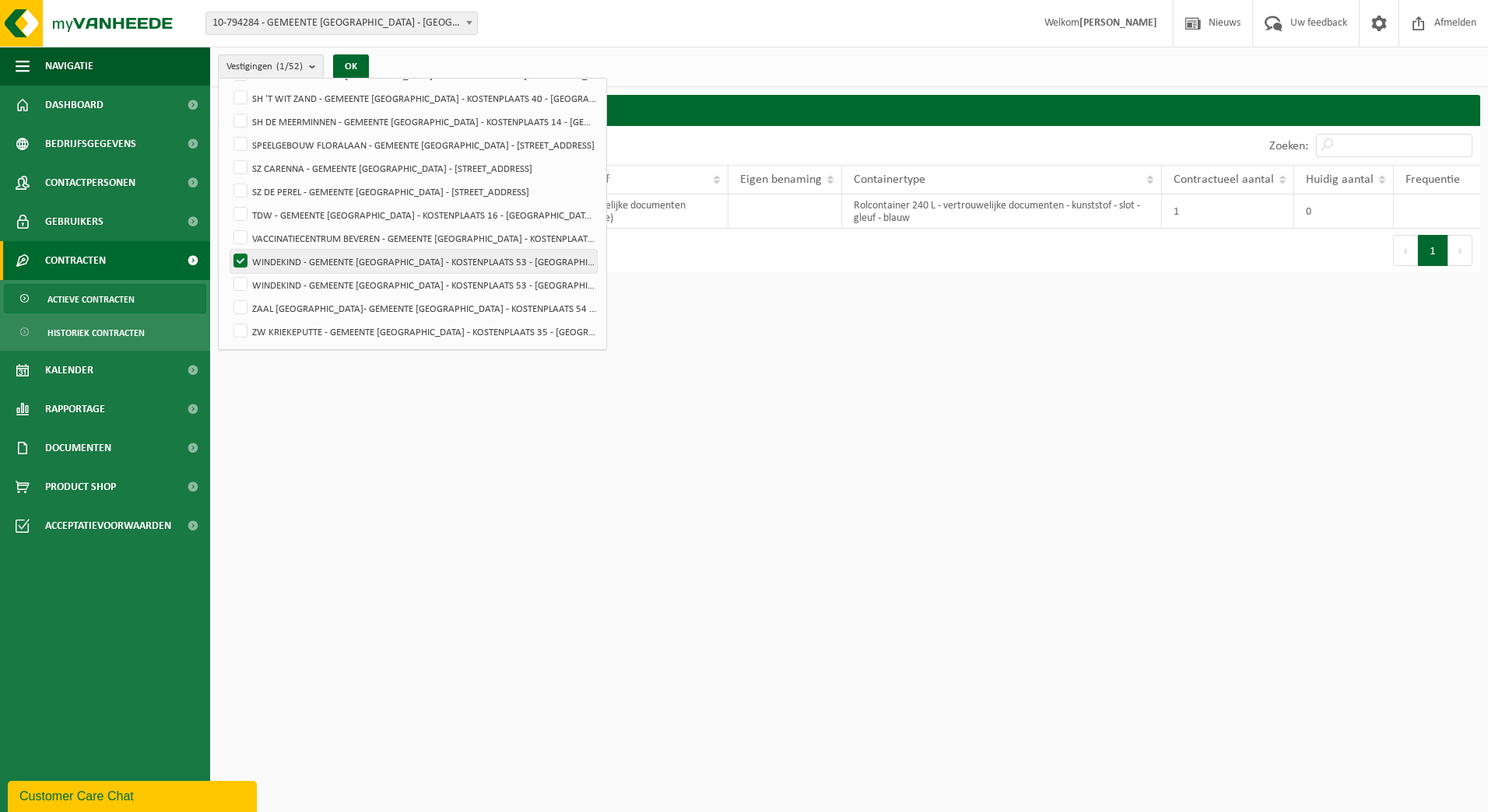
click at [247, 256] on label "WINDEKIND - GEMEENTE [GEOGRAPHIC_DATA] - KOSTENPLAATS 53 - [GEOGRAPHIC_DATA]-[G…" at bounding box center [414, 261] width 367 height 23
click at [228, 250] on input "WINDEKIND - GEMEENTE [GEOGRAPHIC_DATA] - KOSTENPLAATS 53 - [GEOGRAPHIC_DATA]-[G…" at bounding box center [228, 249] width 1 height 1
checkbox input "false"
click at [246, 276] on label "WINDEKIND - GEMEENTE [GEOGRAPHIC_DATA] - KOSTENPLAATS 53 - [GEOGRAPHIC_DATA]-[G…" at bounding box center [414, 284] width 367 height 23
click at [228, 273] on input "WINDEKIND - GEMEENTE [GEOGRAPHIC_DATA] - KOSTENPLAATS 53 - [GEOGRAPHIC_DATA]-[G…" at bounding box center [228, 273] width 1 height 1
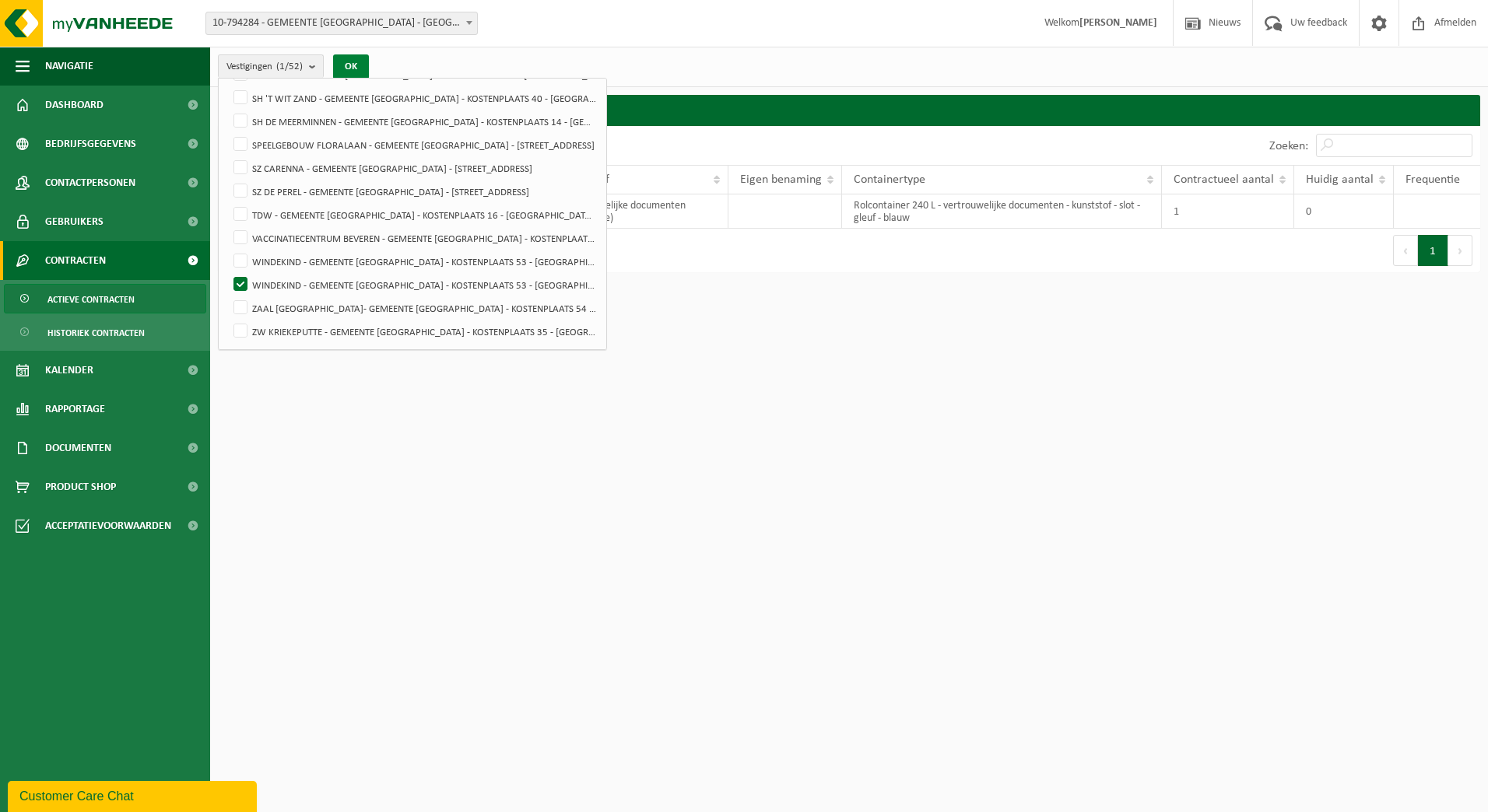
click at [348, 67] on button "OK" at bounding box center [350, 67] width 36 height 25
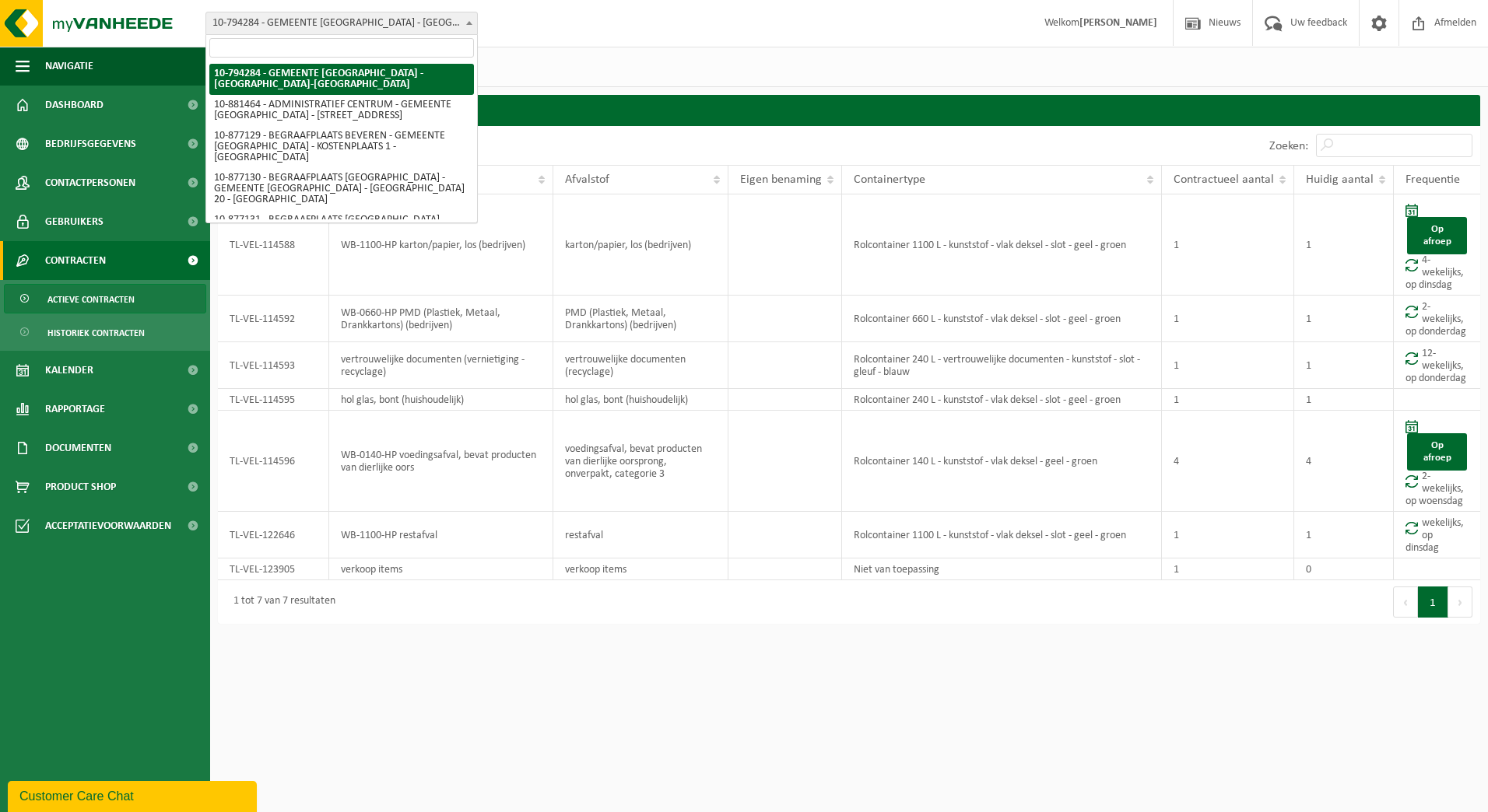
click at [462, 27] on span at bounding box center [469, 22] width 15 height 20
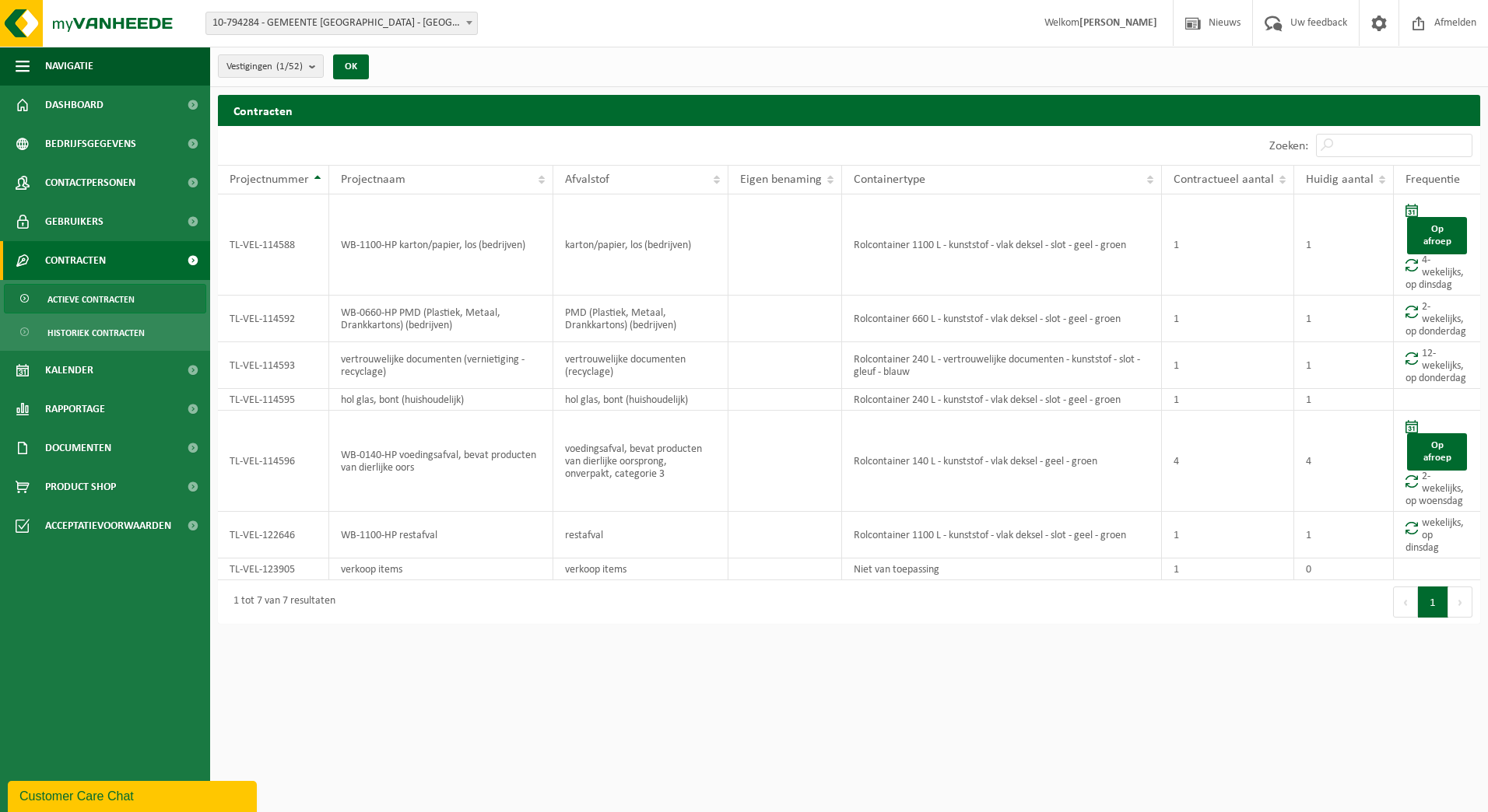
click at [462, 27] on span at bounding box center [469, 22] width 15 height 20
click at [312, 76] on b "submit" at bounding box center [316, 66] width 14 height 22
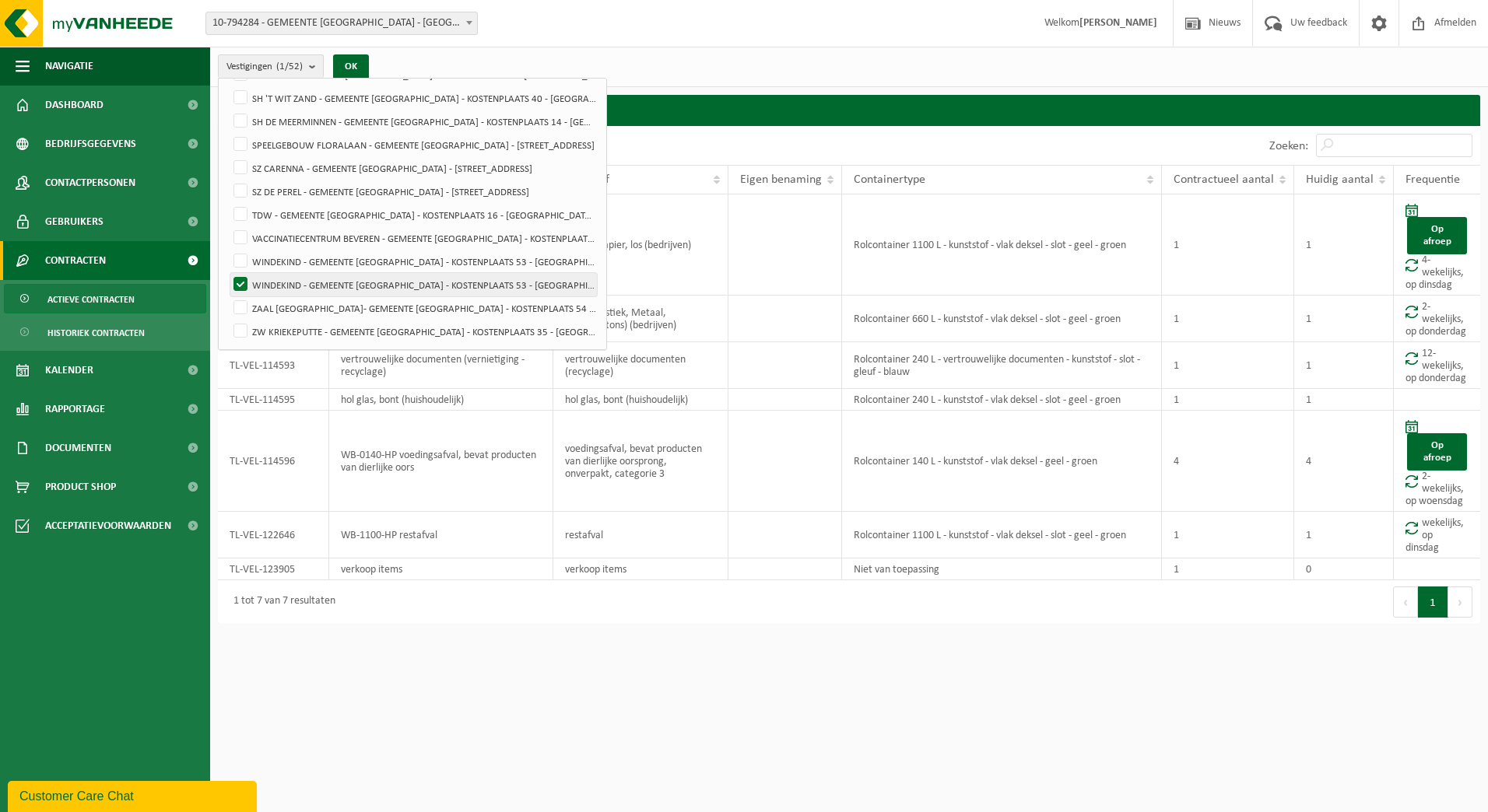
click at [236, 285] on label "WINDEKIND - GEMEENTE [GEOGRAPHIC_DATA] - KOSTENPLAATS 53 - [GEOGRAPHIC_DATA]-[G…" at bounding box center [414, 284] width 367 height 23
click at [228, 273] on input "WINDEKIND - GEMEENTE [GEOGRAPHIC_DATA] - KOSTENPLAATS 53 - [GEOGRAPHIC_DATA]-[G…" at bounding box center [228, 273] width 1 height 1
checkbox input "false"
click at [240, 260] on label "WINDEKIND - GEMEENTE [GEOGRAPHIC_DATA] - KOSTENPLAATS 53 - [GEOGRAPHIC_DATA]-[G…" at bounding box center [414, 261] width 367 height 23
click at [228, 250] on input "WINDEKIND - GEMEENTE [GEOGRAPHIC_DATA] - KOSTENPLAATS 53 - [GEOGRAPHIC_DATA]-[G…" at bounding box center [228, 249] width 1 height 1
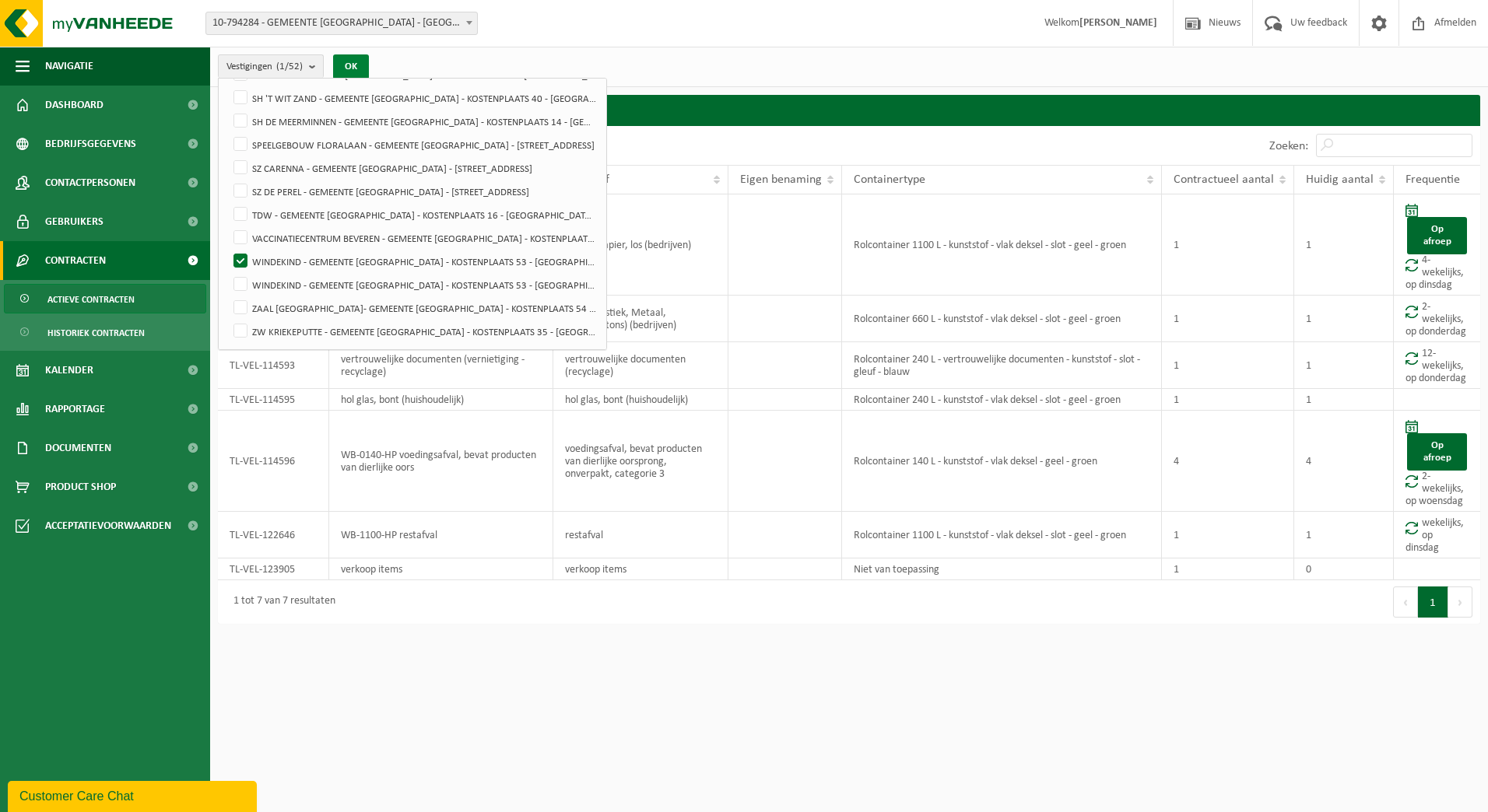
click at [363, 62] on button "OK" at bounding box center [350, 67] width 36 height 25
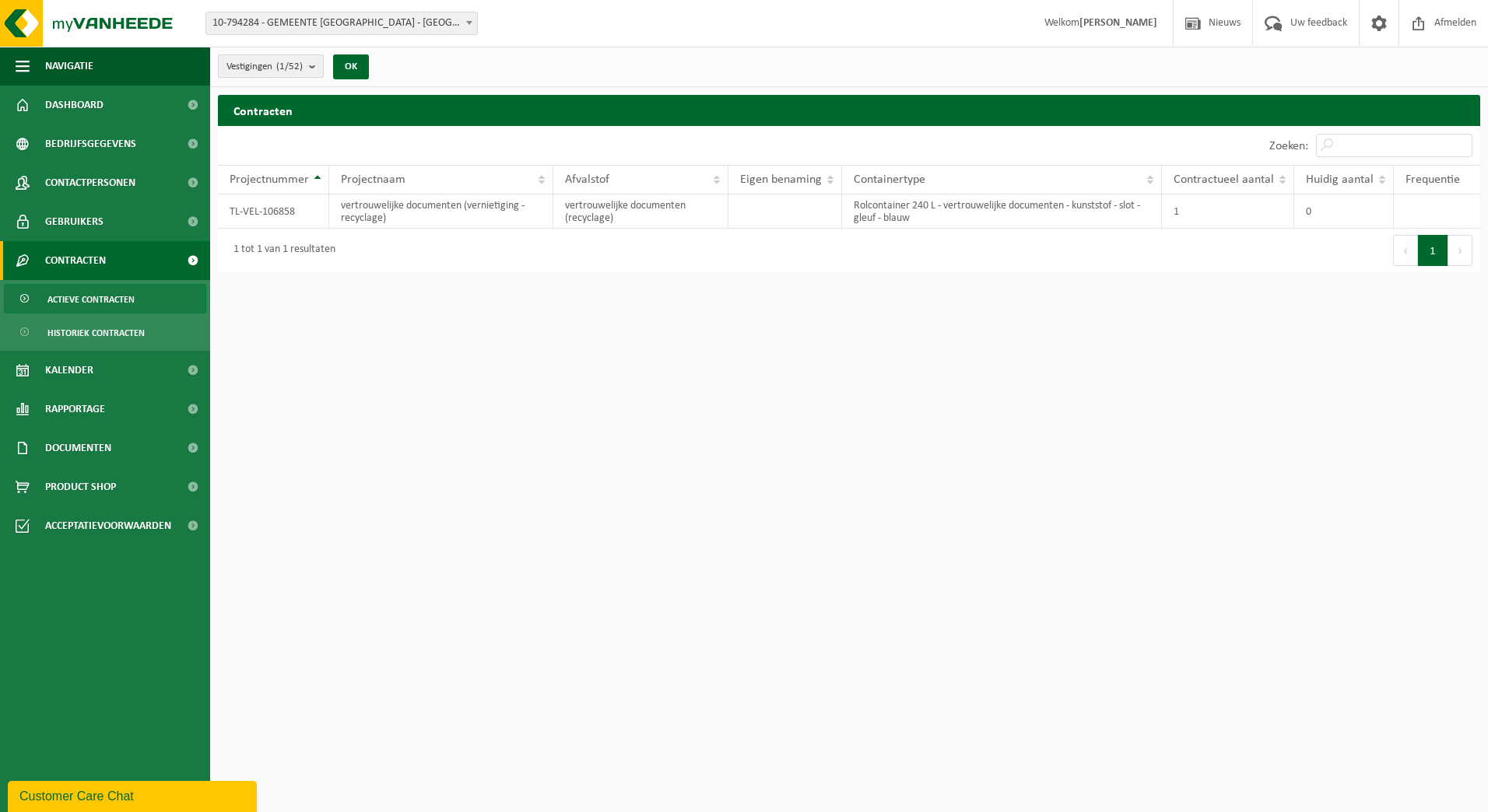
click at [310, 72] on button "Vestigingen (1/52)" at bounding box center [271, 66] width 106 height 23
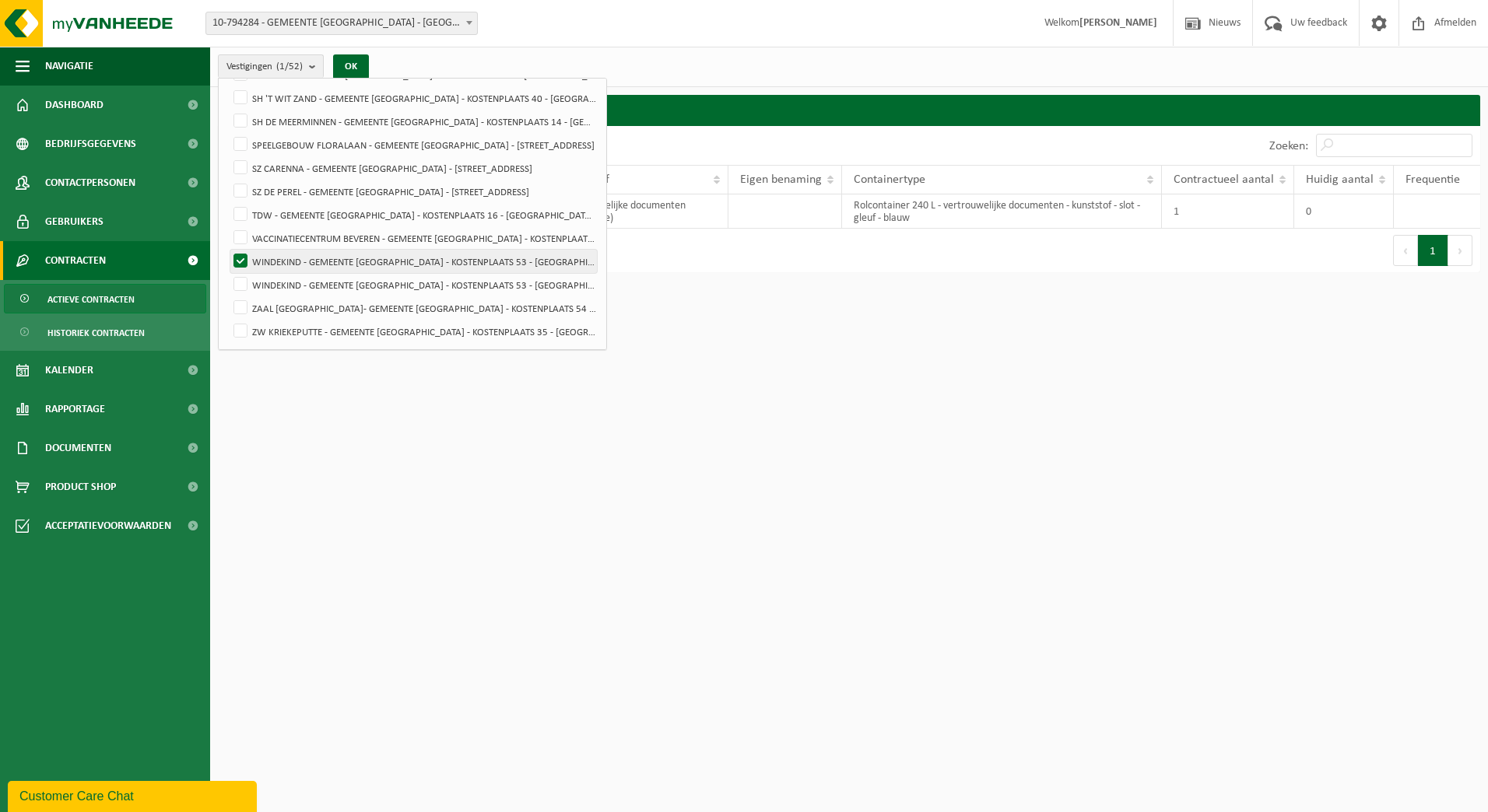
click at [240, 257] on label "WINDEKIND - GEMEENTE [GEOGRAPHIC_DATA] - KOSTENPLAATS 53 - [GEOGRAPHIC_DATA]-[G…" at bounding box center [414, 261] width 367 height 23
click at [228, 250] on input "WINDEKIND - GEMEENTE [GEOGRAPHIC_DATA] - KOSTENPLAATS 53 - [GEOGRAPHIC_DATA]-[G…" at bounding box center [228, 249] width 1 height 1
click at [613, 308] on html "Vestiging: 10-794284 - GEMEENTE [GEOGRAPHIC_DATA] - [GEOGRAPHIC_DATA]-[GEOGRAPH…" at bounding box center [744, 406] width 1488 height 812
click at [638, 294] on html "Vestiging: 10-794284 - GEMEENTE [GEOGRAPHIC_DATA] - [GEOGRAPHIC_DATA]-[GEOGRAPH…" at bounding box center [744, 406] width 1488 height 812
click at [642, 264] on div "1 tot 1 van 1 resultaten" at bounding box center [533, 250] width 631 height 43
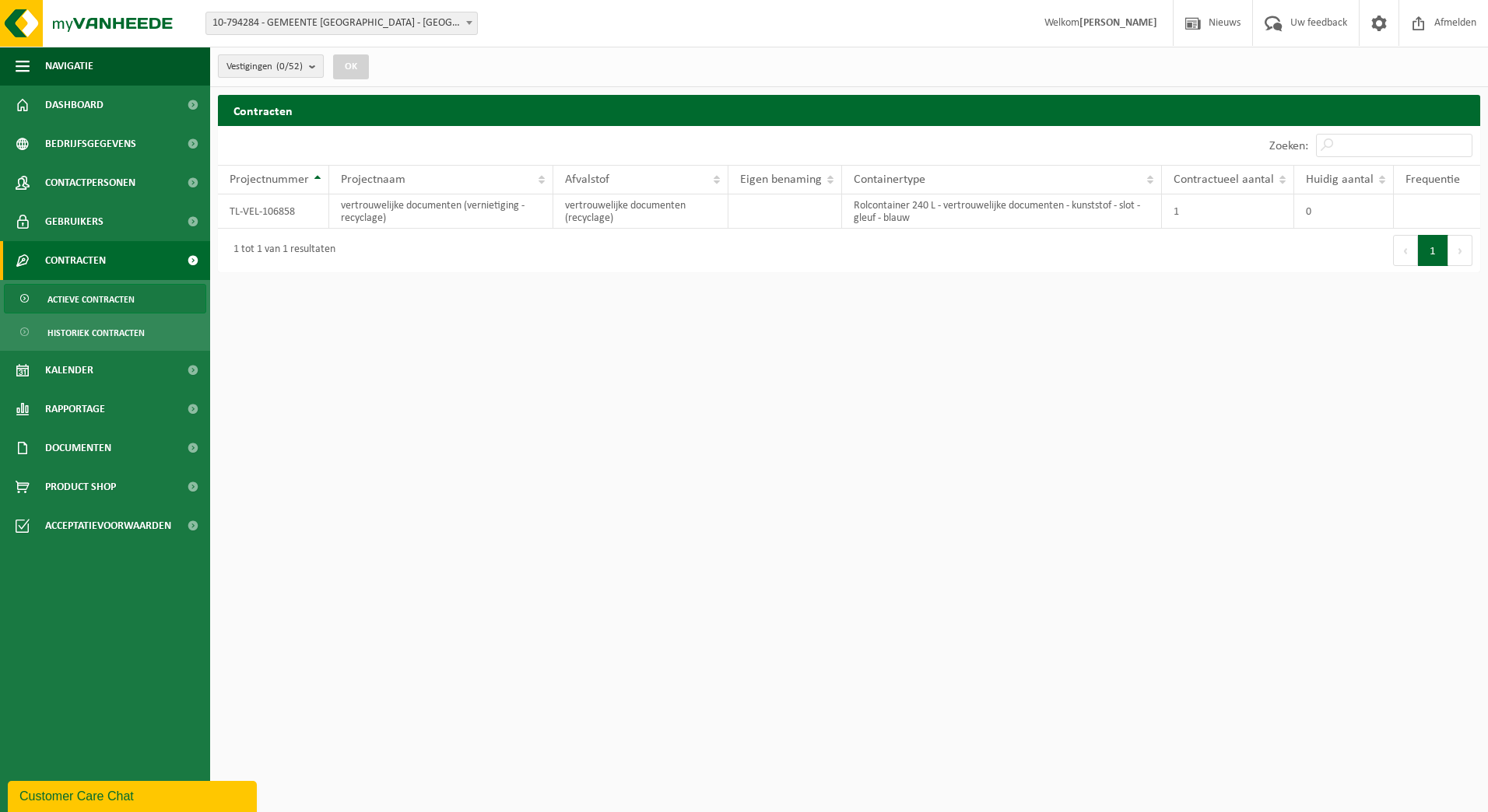
click at [315, 71] on b "submit" at bounding box center [316, 66] width 14 height 22
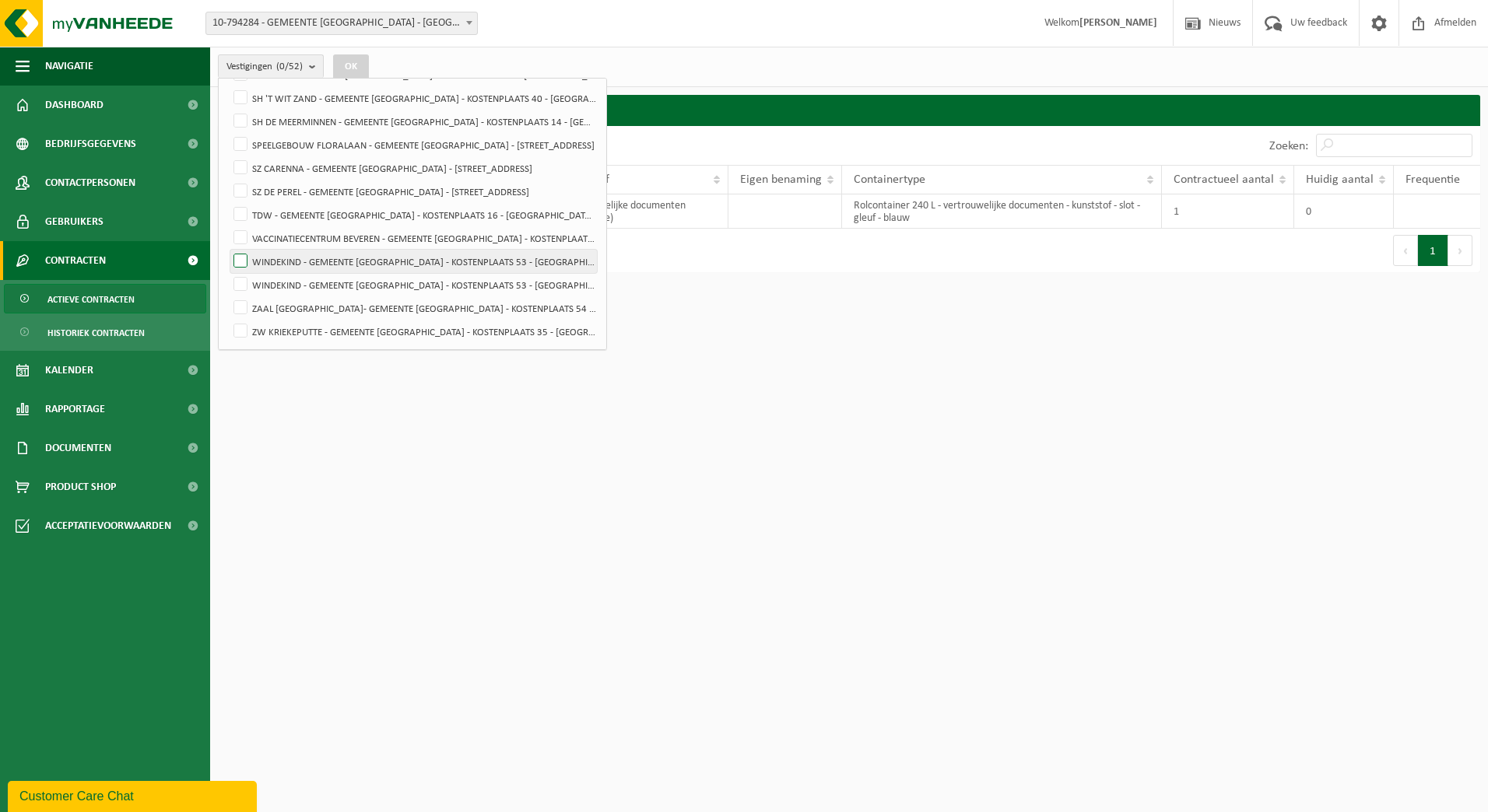
click at [247, 265] on label "WINDEKIND - GEMEENTE [GEOGRAPHIC_DATA] - KOSTENPLAATS 53 - [GEOGRAPHIC_DATA]-[G…" at bounding box center [414, 261] width 367 height 23
click at [228, 250] on input "WINDEKIND - GEMEENTE [GEOGRAPHIC_DATA] - KOSTENPLAATS 53 - [GEOGRAPHIC_DATA]-[G…" at bounding box center [228, 249] width 1 height 1
click at [349, 62] on button "OK" at bounding box center [350, 67] width 36 height 25
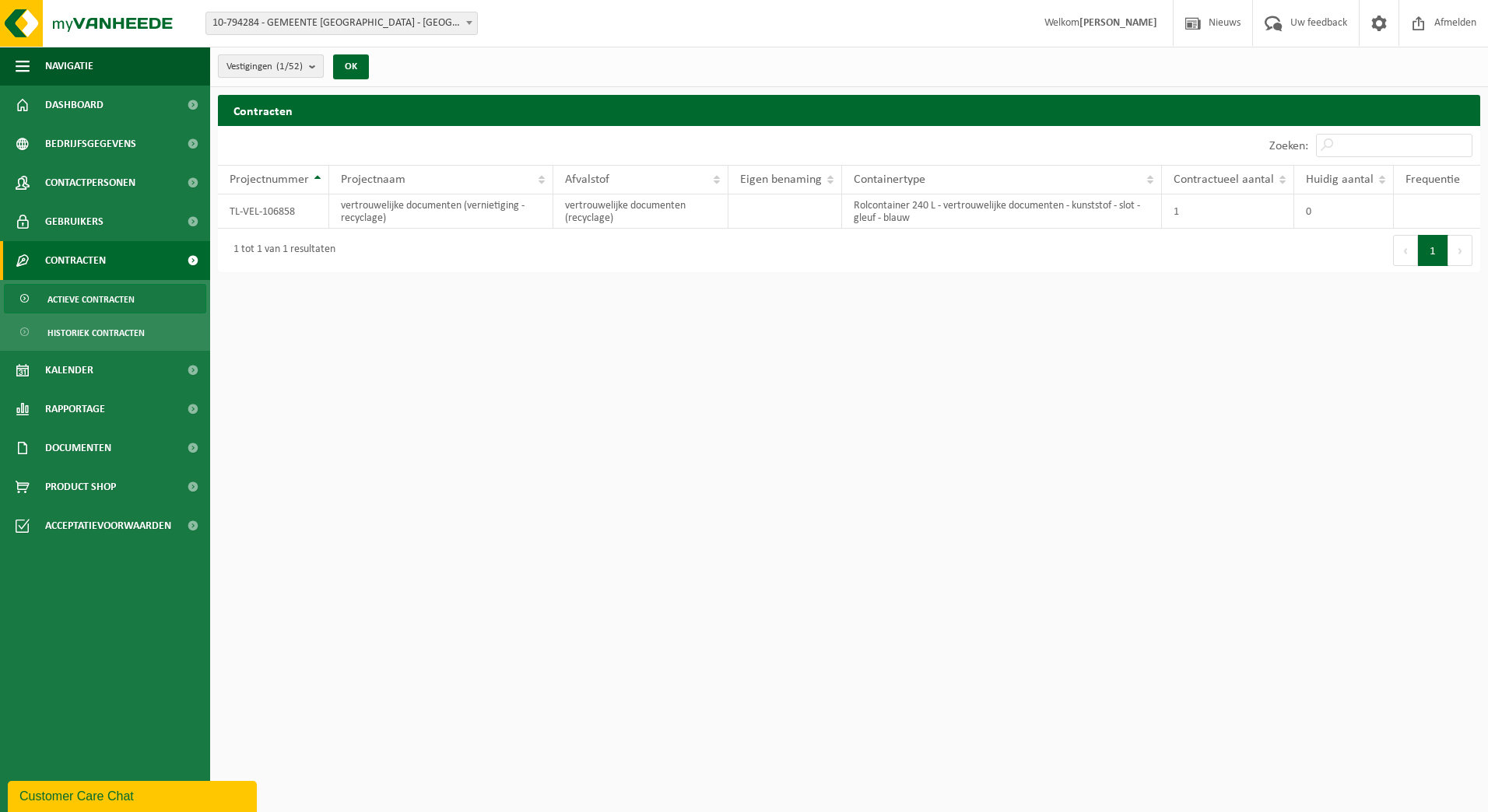
click at [311, 70] on b "submit" at bounding box center [316, 66] width 14 height 22
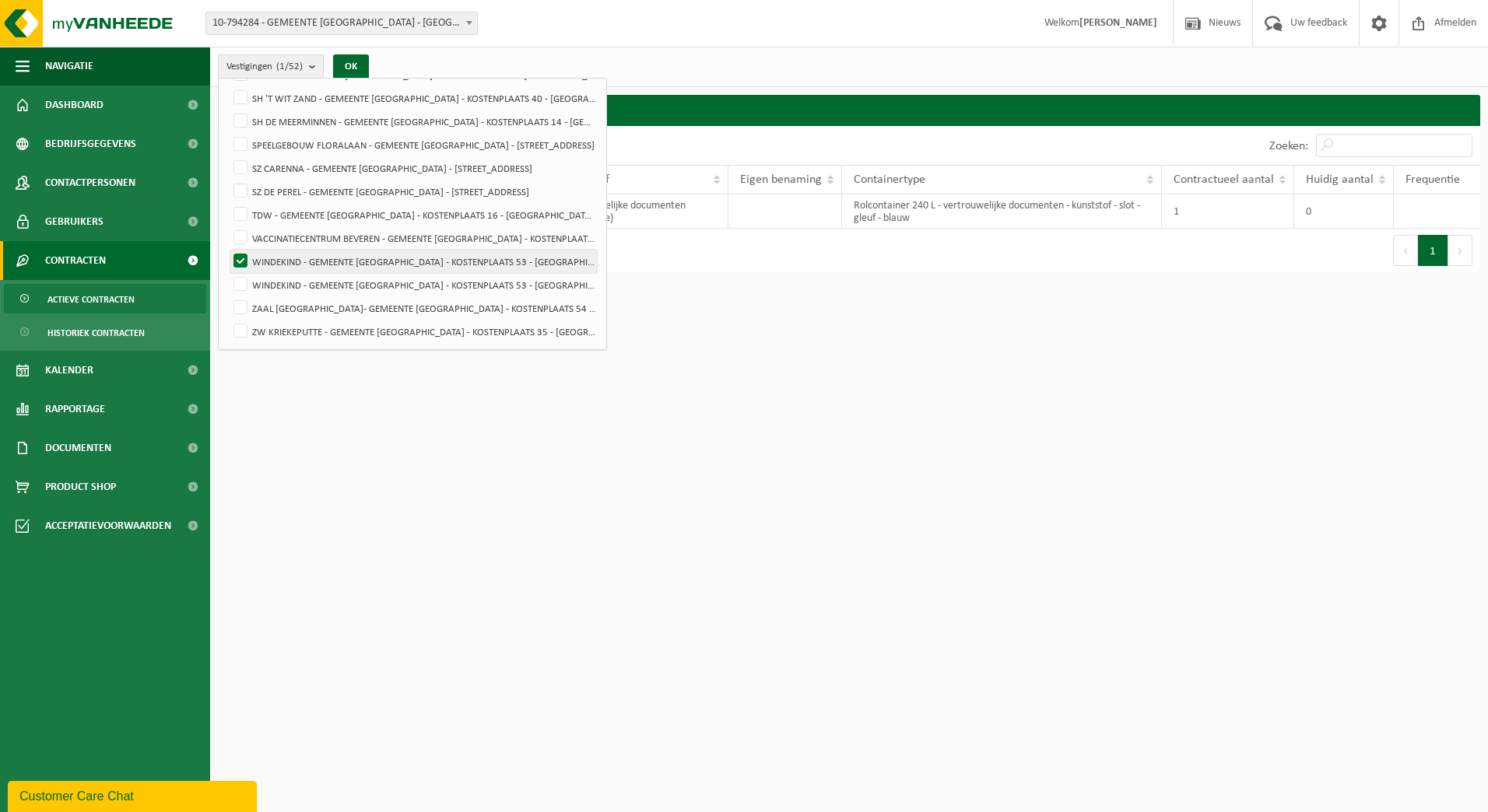
click at [239, 261] on label "WINDEKIND - GEMEENTE [GEOGRAPHIC_DATA] - KOSTENPLAATS 53 - [GEOGRAPHIC_DATA]-[G…" at bounding box center [414, 261] width 367 height 23
click at [228, 250] on input "WINDEKIND - GEMEENTE [GEOGRAPHIC_DATA] - KOSTENPLAATS 53 - [GEOGRAPHIC_DATA]-[G…" at bounding box center [228, 249] width 1 height 1
checkbox input "false"
click at [242, 282] on label "WINDEKIND - GEMEENTE [GEOGRAPHIC_DATA] - KOSTENPLAATS 53 - [GEOGRAPHIC_DATA]-[G…" at bounding box center [414, 284] width 367 height 23
click at [228, 273] on input "WINDEKIND - GEMEENTE [GEOGRAPHIC_DATA] - KOSTENPLAATS 53 - [GEOGRAPHIC_DATA]-[G…" at bounding box center [228, 273] width 1 height 1
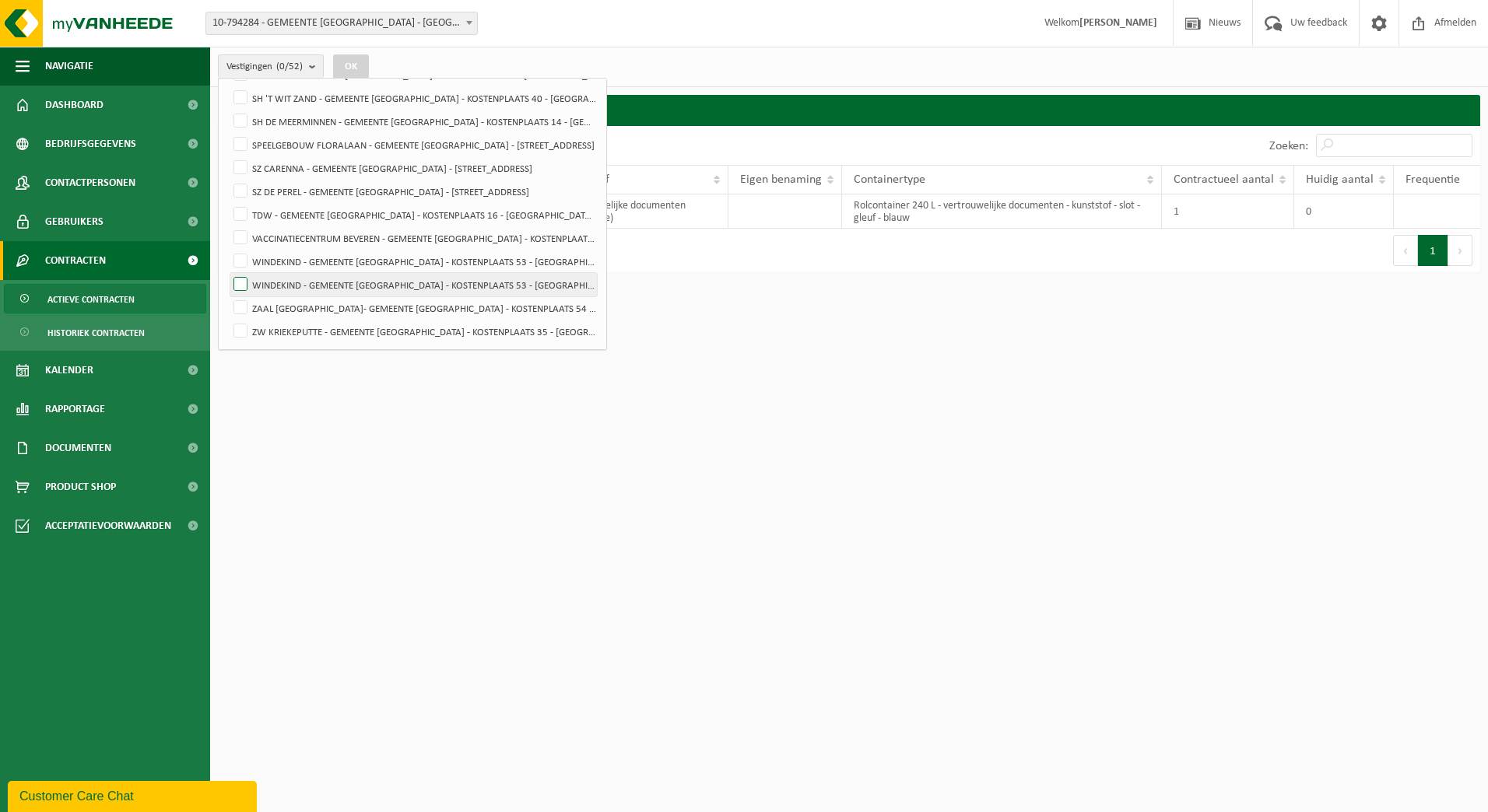
checkbox input "true"
click at [359, 63] on button "OK" at bounding box center [350, 67] width 36 height 25
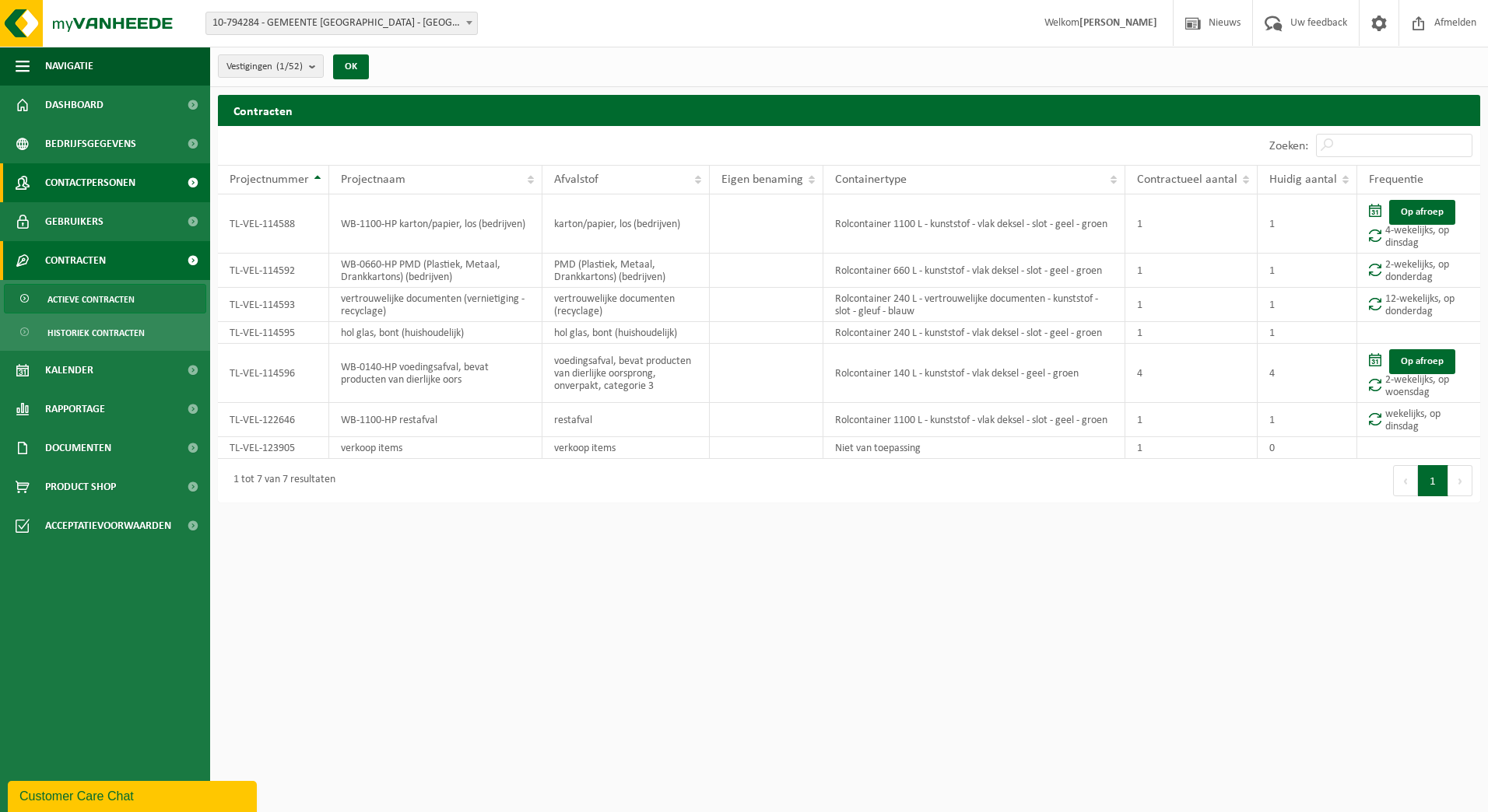
click at [116, 187] on span "Contactpersonen" at bounding box center [90, 182] width 90 height 39
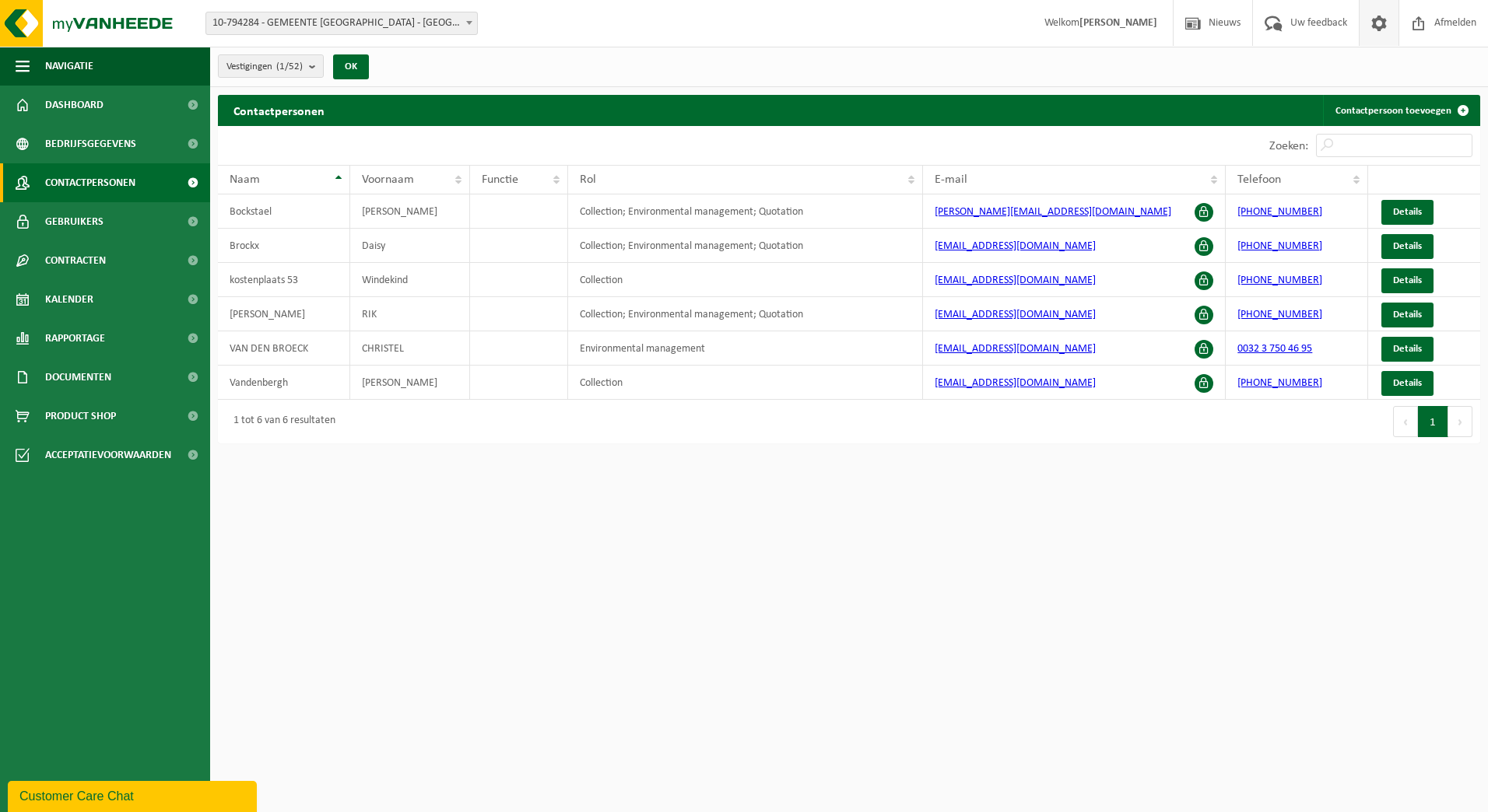
click at [1380, 32] on span at bounding box center [1379, 23] width 23 height 46
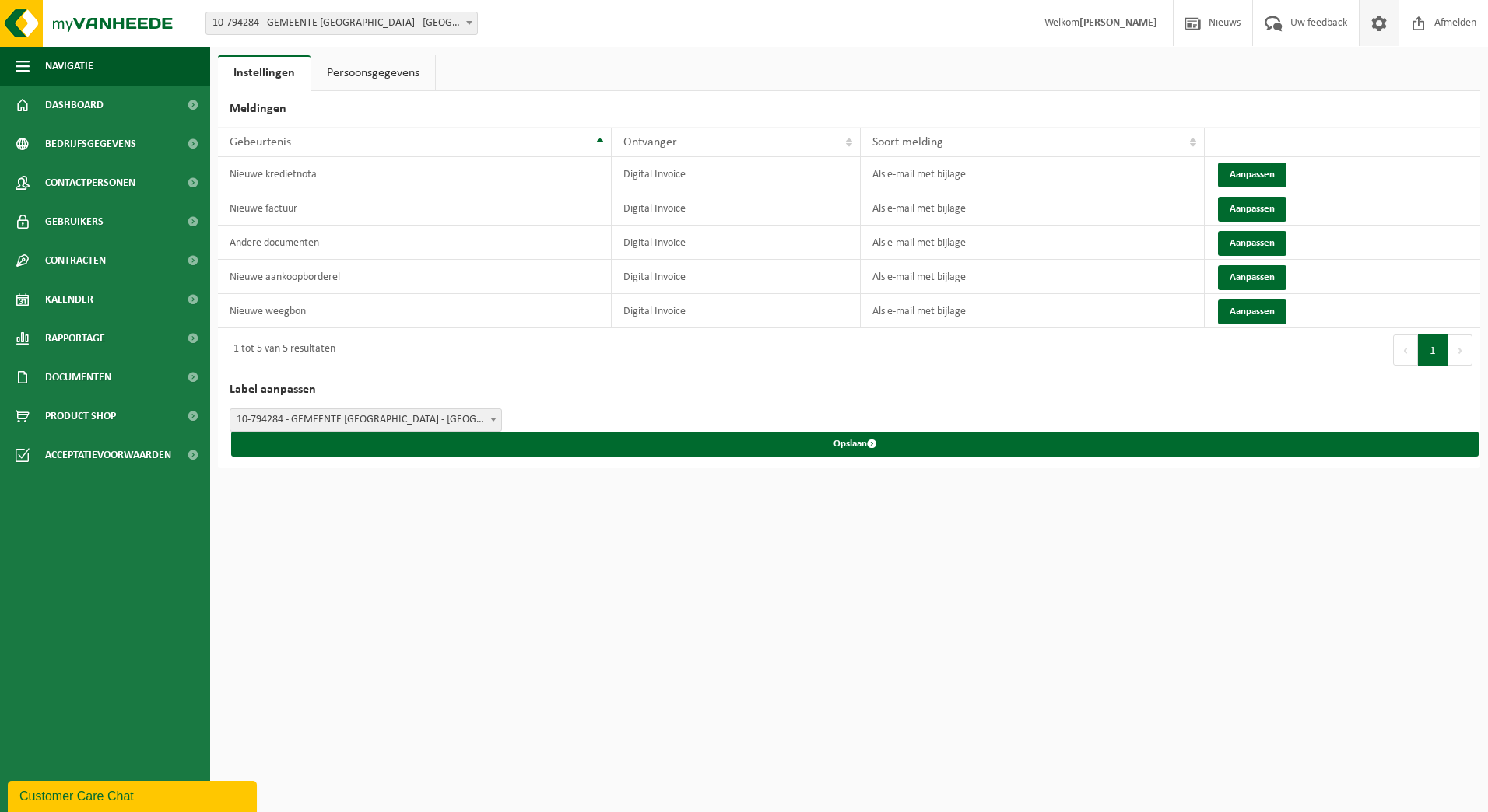
click at [404, 76] on link "Persoonsgegevens" at bounding box center [372, 73] width 124 height 36
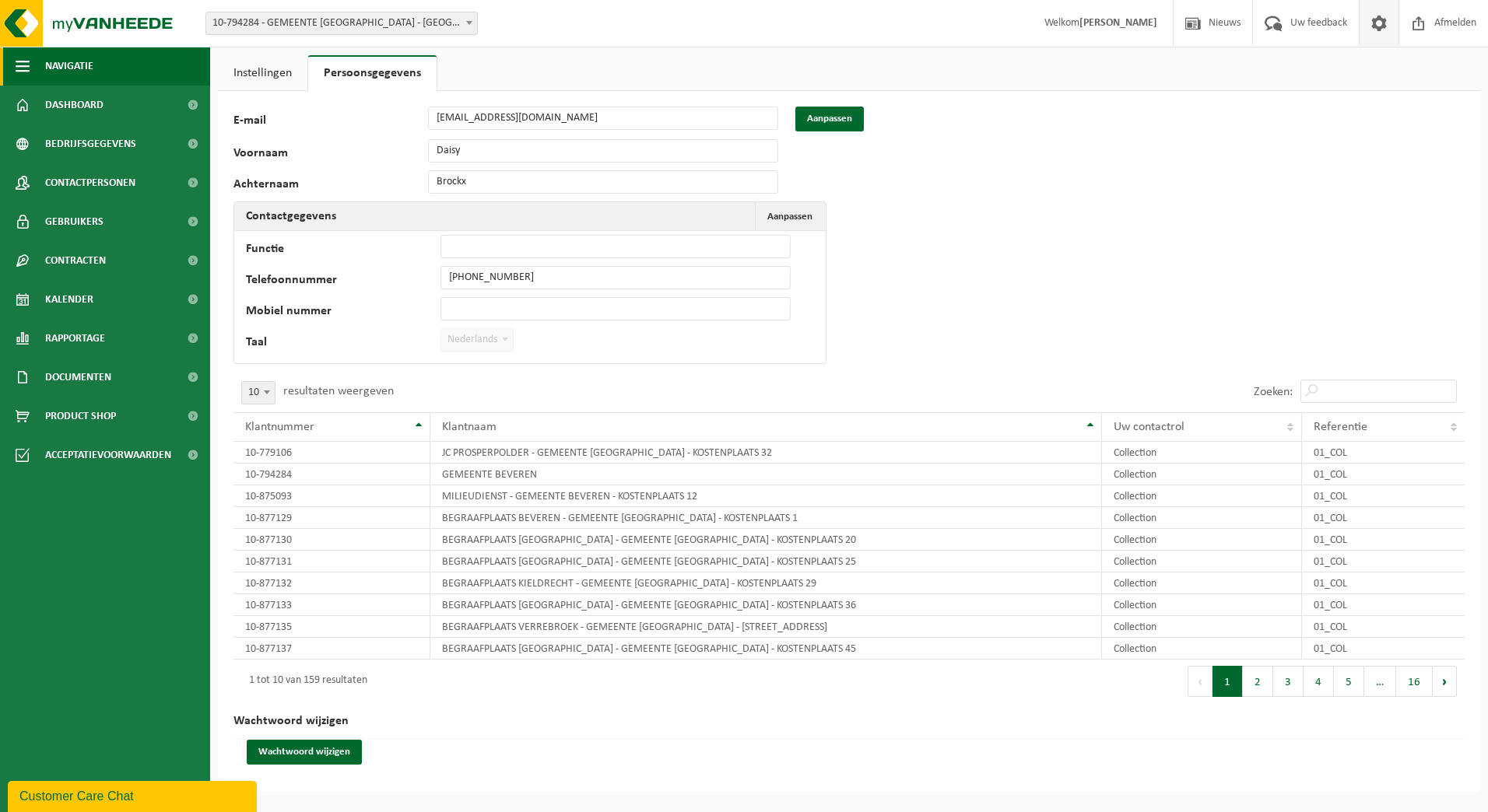
click at [84, 63] on span "Navigatie" at bounding box center [69, 66] width 48 height 39
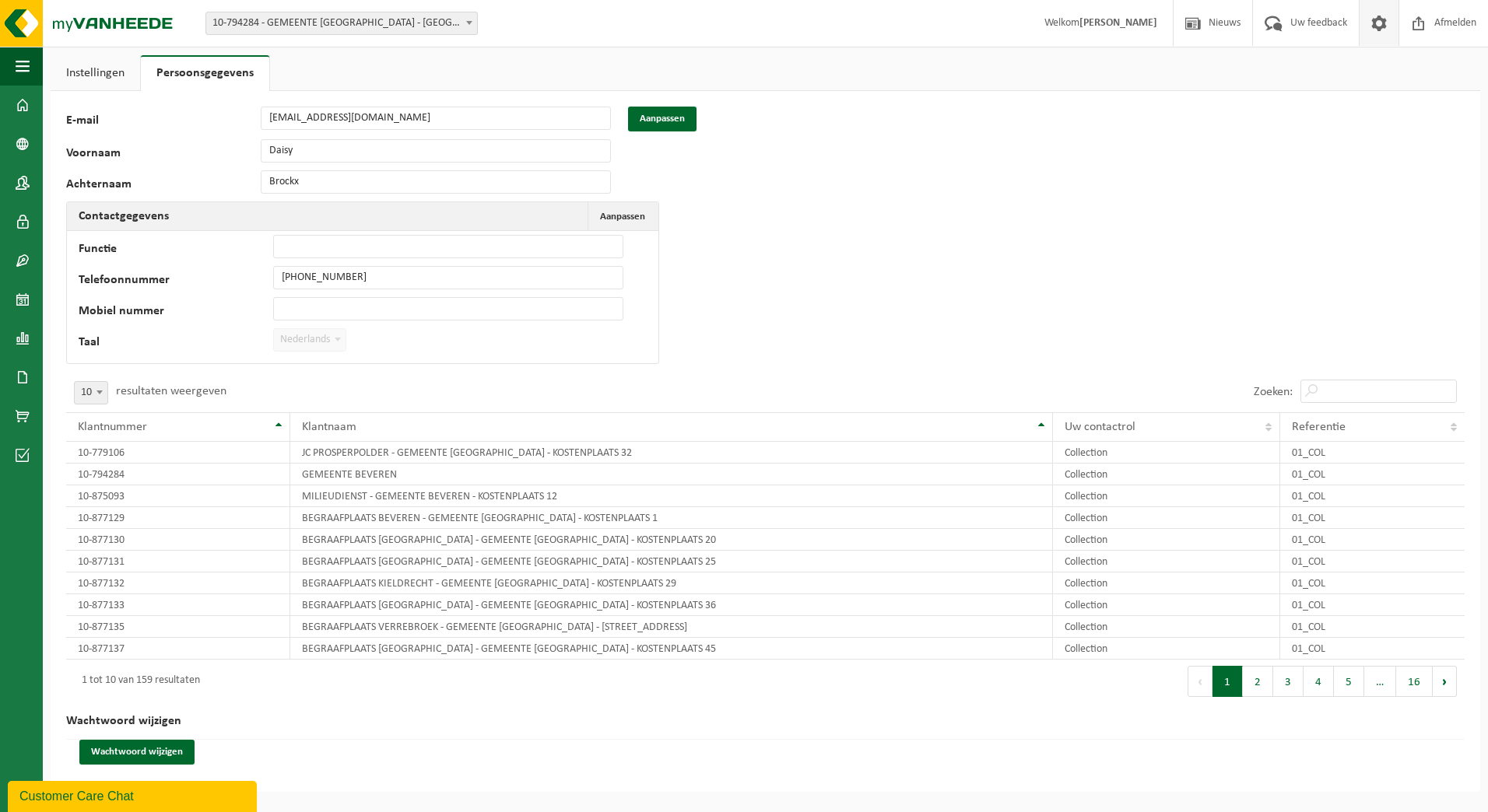
drag, startPoint x: 331, startPoint y: 776, endPoint x: 158, endPoint y: 102, distance: 695.8
click at [331, 772] on div "112343 E-mail daisy.brockx@gemeentebkz.be Aanpassen Voornaam Daisy Achternaam B…" at bounding box center [765, 442] width 1429 height 701
click at [24, 62] on span "button" at bounding box center [22, 66] width 14 height 39
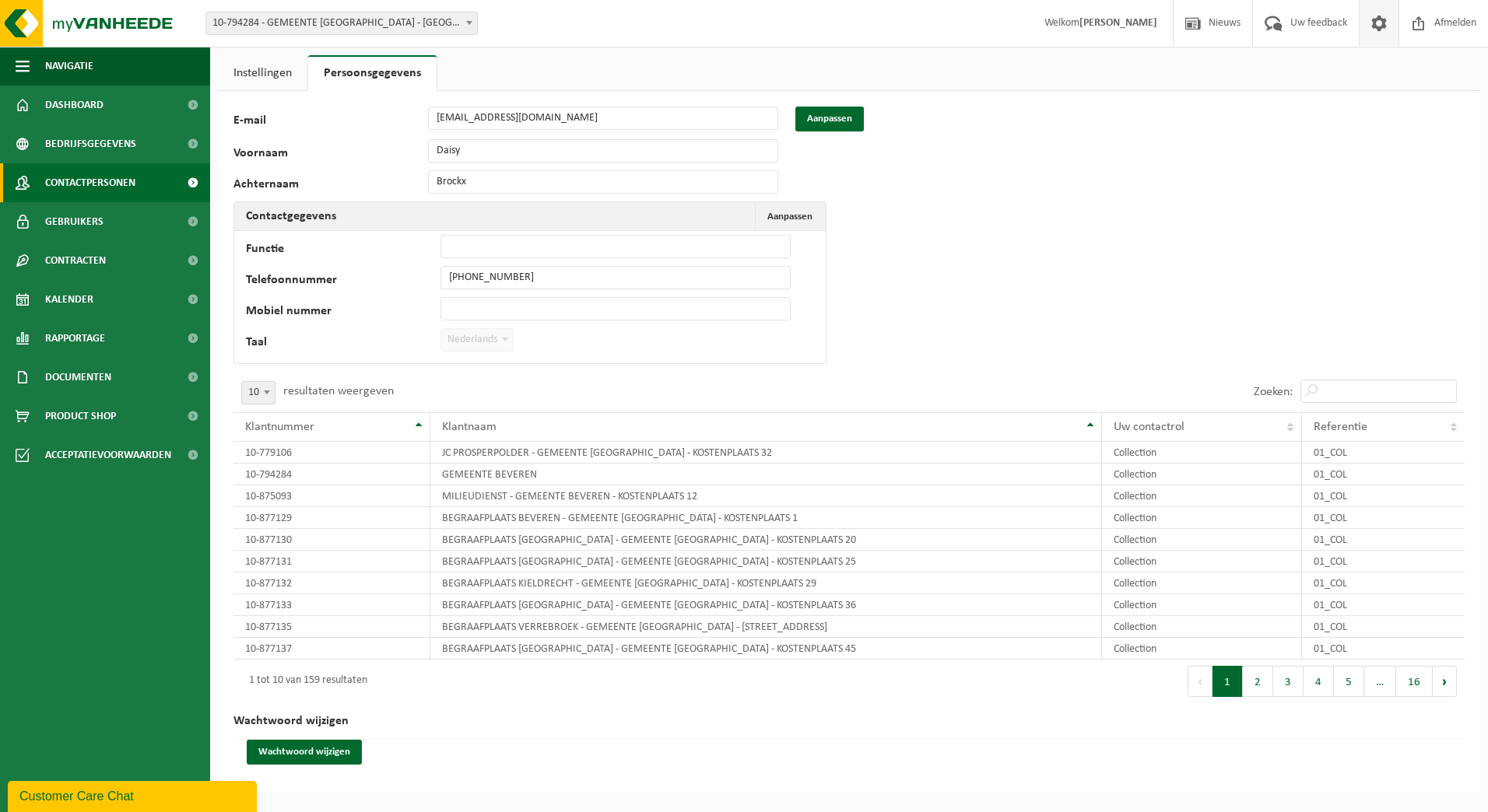
click at [82, 190] on span "Contactpersonen" at bounding box center [90, 182] width 90 height 39
